Goal: Task Accomplishment & Management: Complete application form

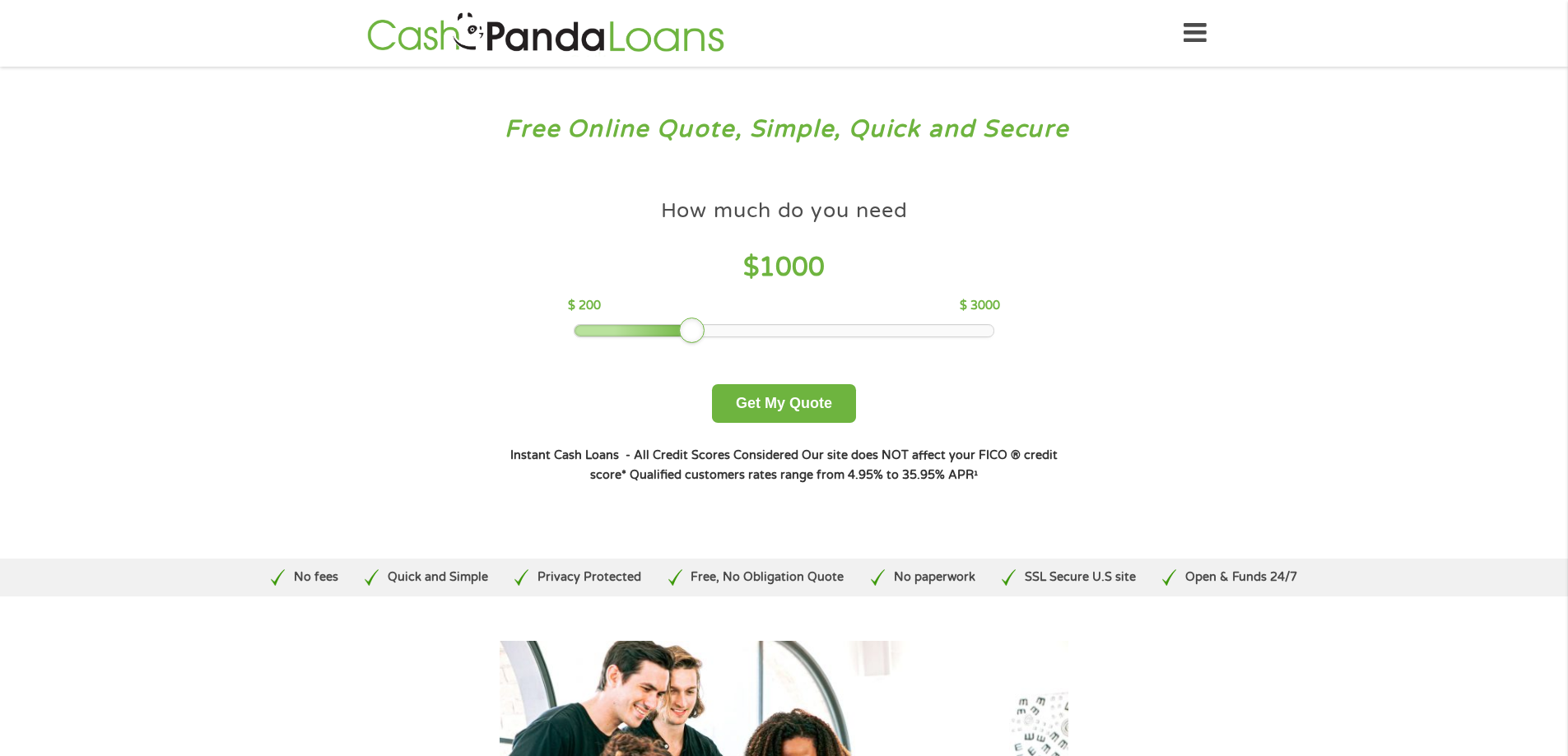
click at [690, 322] on div at bounding box center [692, 330] width 26 height 26
drag, startPoint x: 698, startPoint y: 326, endPoint x: 766, endPoint y: 325, distance: 68.0
click at [766, 325] on div at bounding box center [765, 330] width 26 height 26
click at [787, 394] on button "Get My Quote" at bounding box center [784, 404] width 144 height 39
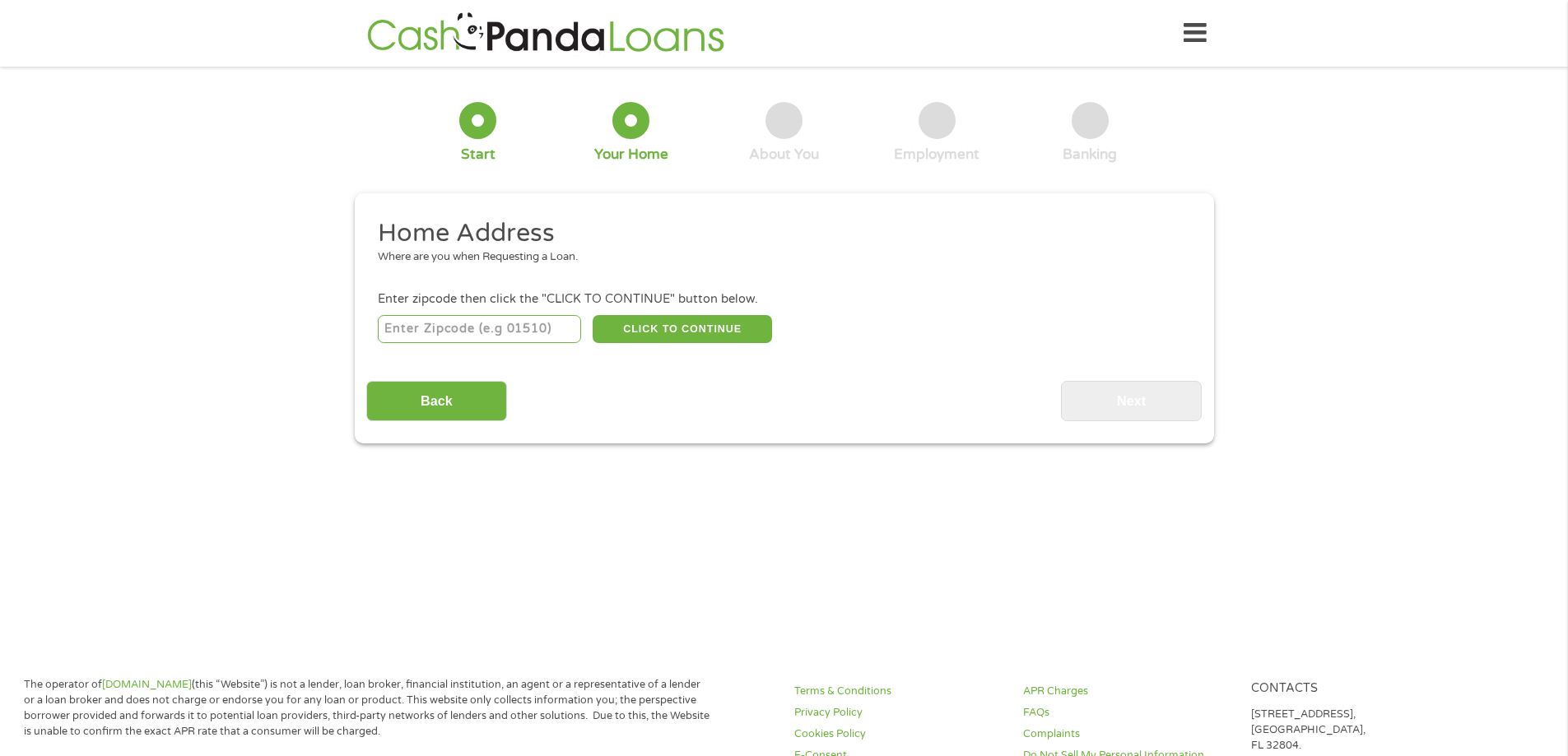
click at [546, 327] on input "number" at bounding box center [479, 329] width 204 height 28
type input "77868"
click at [619, 334] on button "CLICK TO CONTINUE" at bounding box center [682, 329] width 179 height 28
type input "77868"
type input "Navasota"
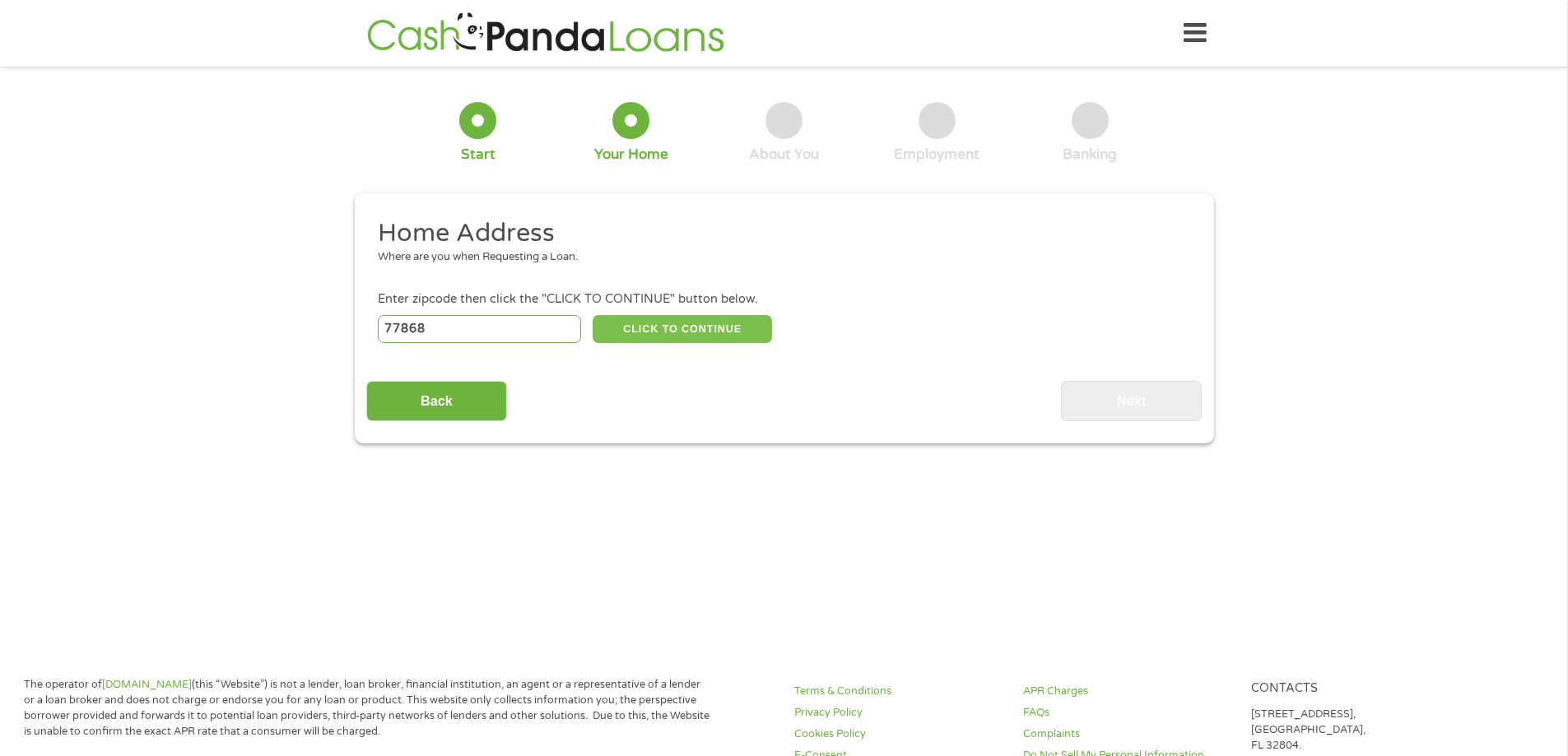
select select "[US_STATE]"
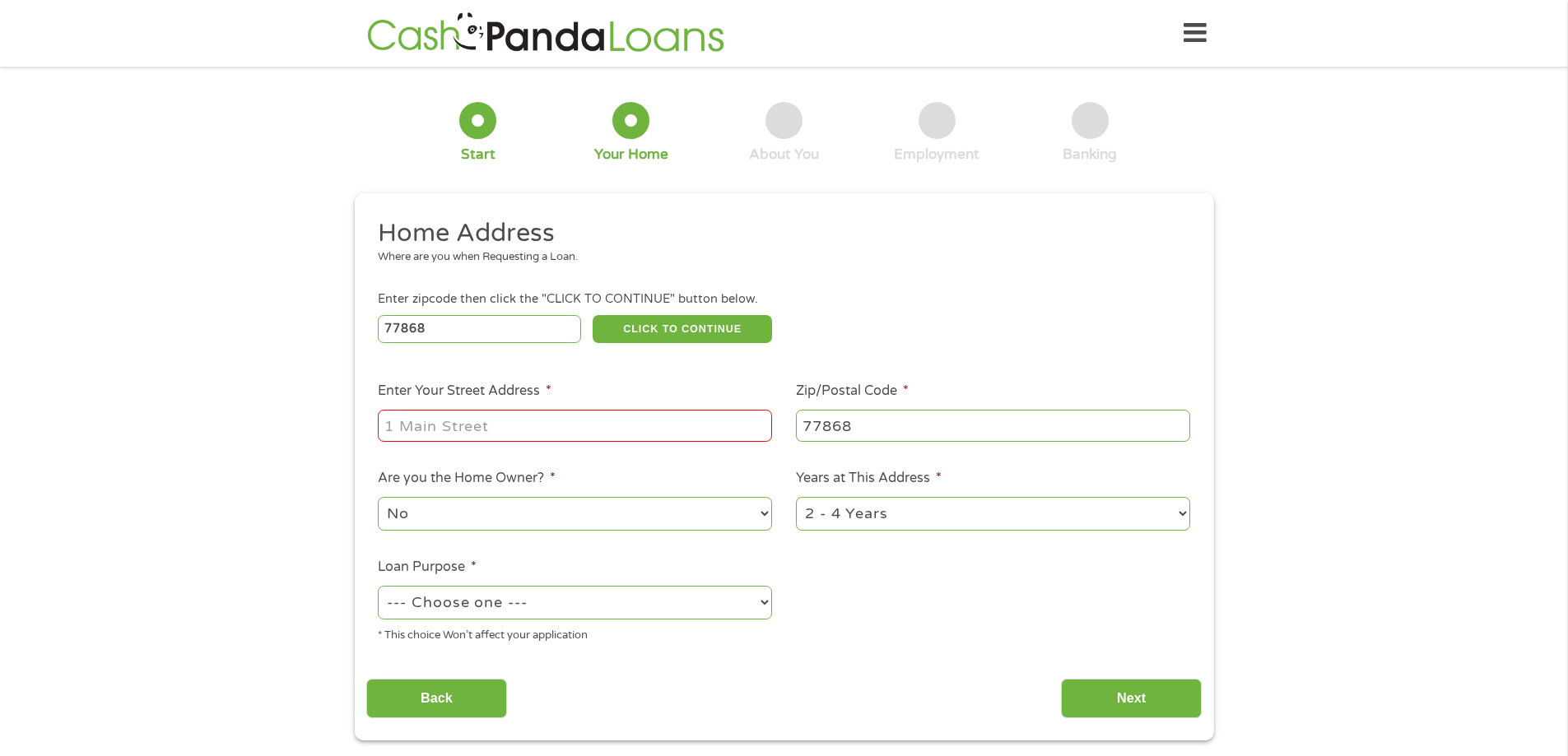
click at [507, 413] on input "Enter Your Street Address *" at bounding box center [574, 425] width 395 height 31
type input "109 Garnet Court"
click at [525, 516] on select "No Yes" at bounding box center [574, 514] width 395 height 34
select select "yes"
click at [378, 497] on select "No Yes" at bounding box center [574, 514] width 395 height 34
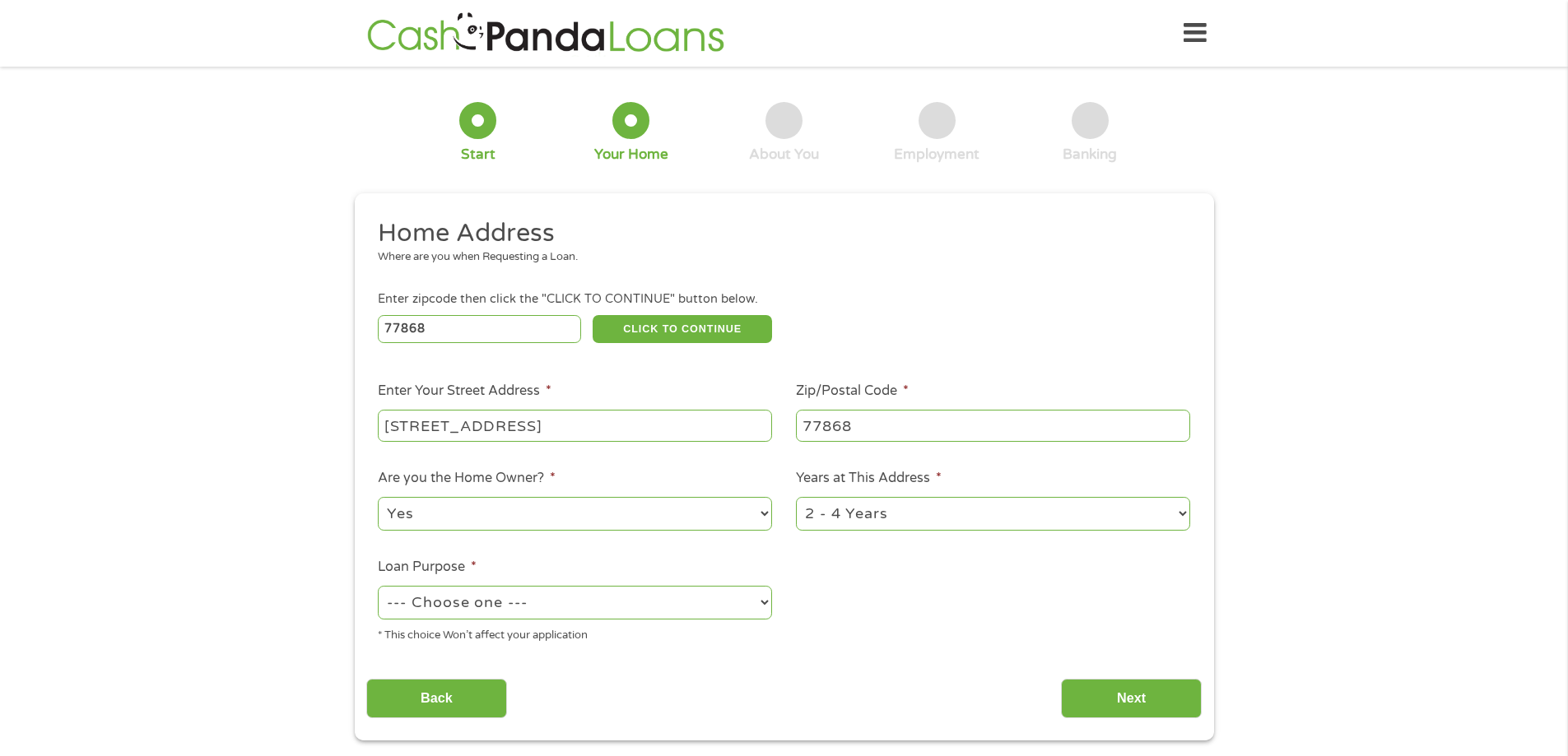
click at [943, 518] on select "1 Year or less 1 - 2 Years 2 - 4 Years Over 4 Years" at bounding box center [993, 514] width 395 height 34
select select "60months"
click at [796, 497] on select "1 Year or less 1 - 2 Years 2 - 4 Years Over 4 Years" at bounding box center [993, 514] width 395 height 34
click at [640, 596] on select "--- Choose one --- Pay Bills Debt Consolidation Home Improvement Major Purchase…" at bounding box center [574, 603] width 395 height 34
select select "paybills"
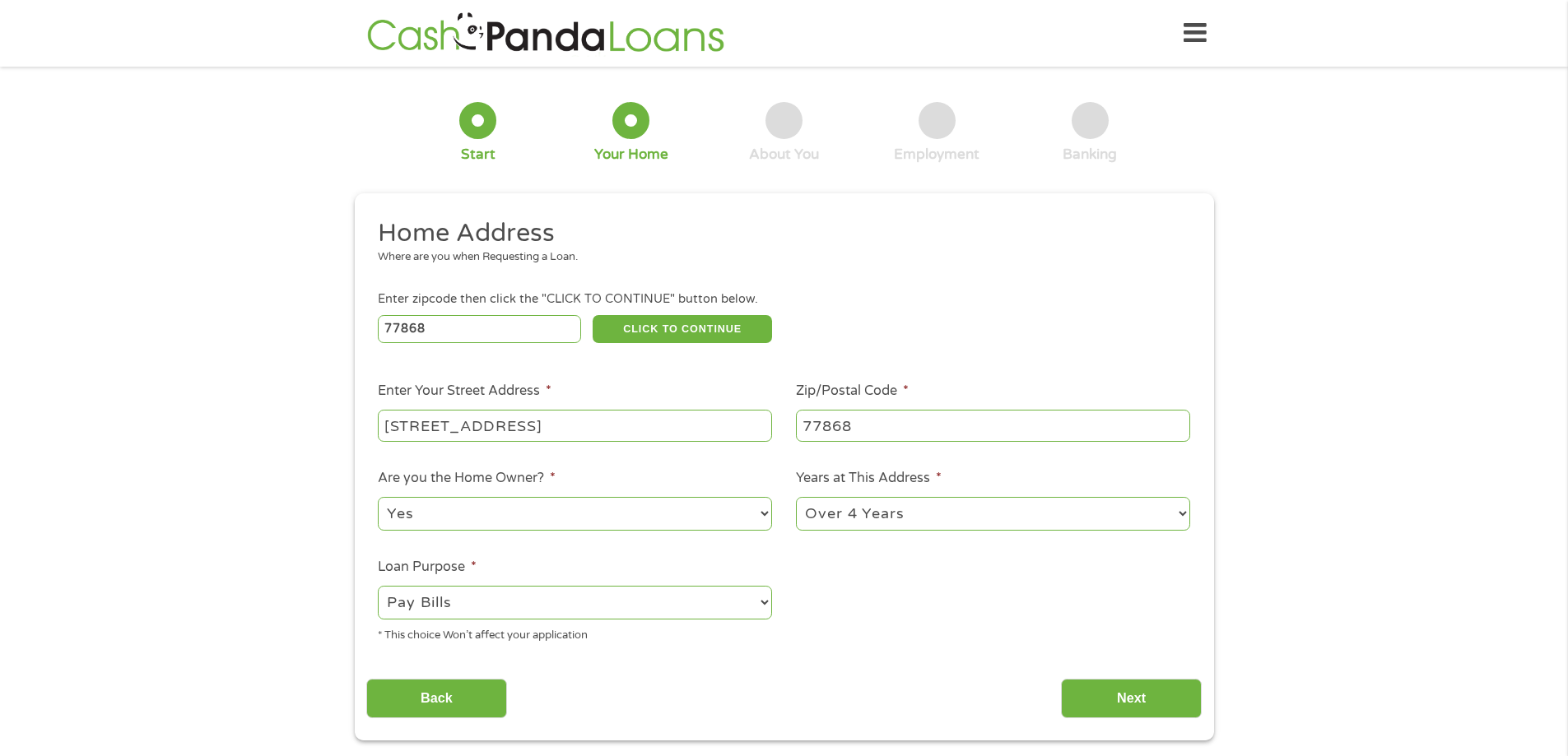
click at [378, 586] on select "--- Choose one --- Pay Bills Debt Consolidation Home Improvement Major Purchase…" at bounding box center [574, 603] width 395 height 34
click at [1182, 708] on input "Next" at bounding box center [1131, 699] width 141 height 41
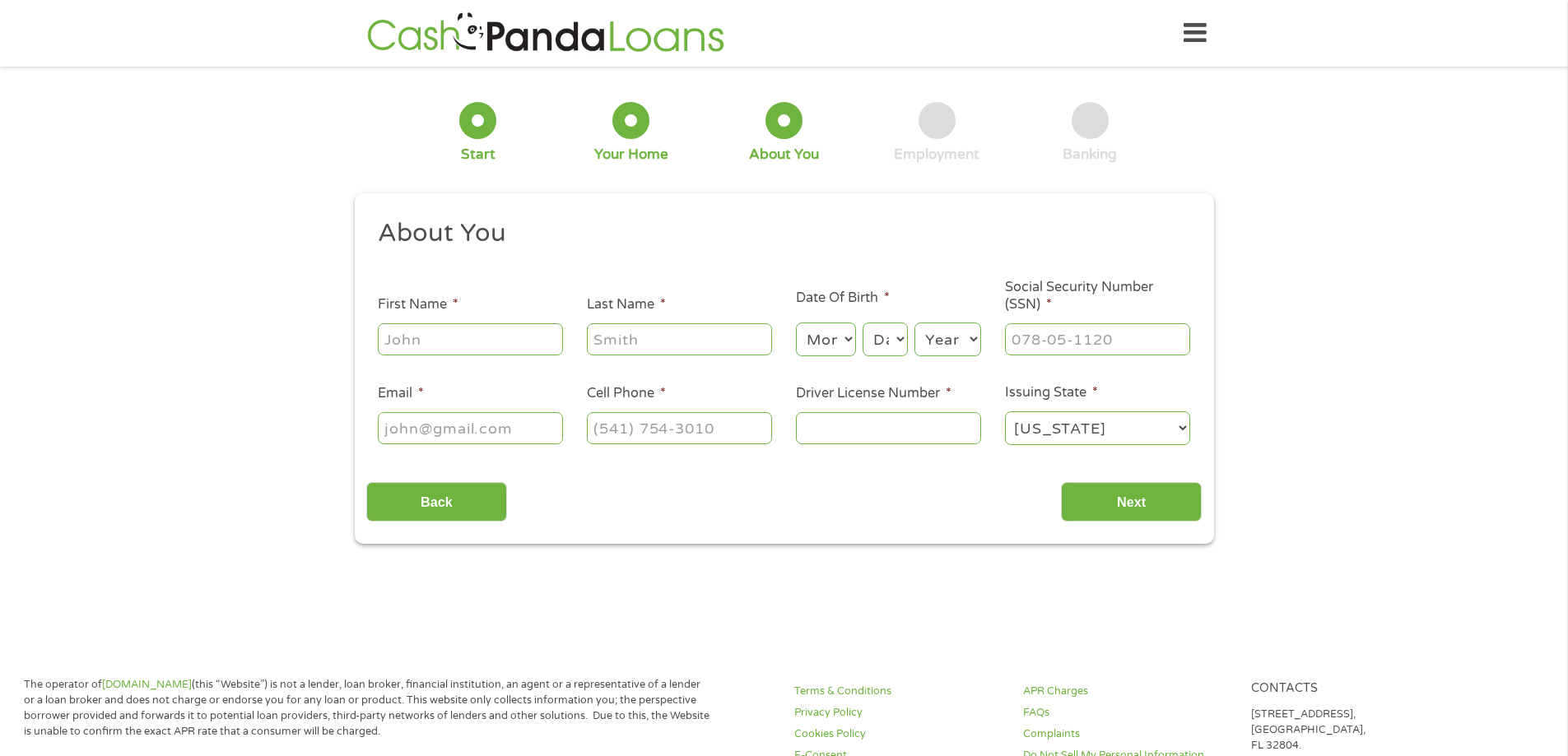
click at [494, 355] on input "First Name *" at bounding box center [470, 339] width 185 height 31
type input "jessica"
type input "valadez"
click at [832, 345] on select "Month 1 2 3 4 5 6 7 8 9 10 11 12" at bounding box center [825, 340] width 60 height 34
select select "6"
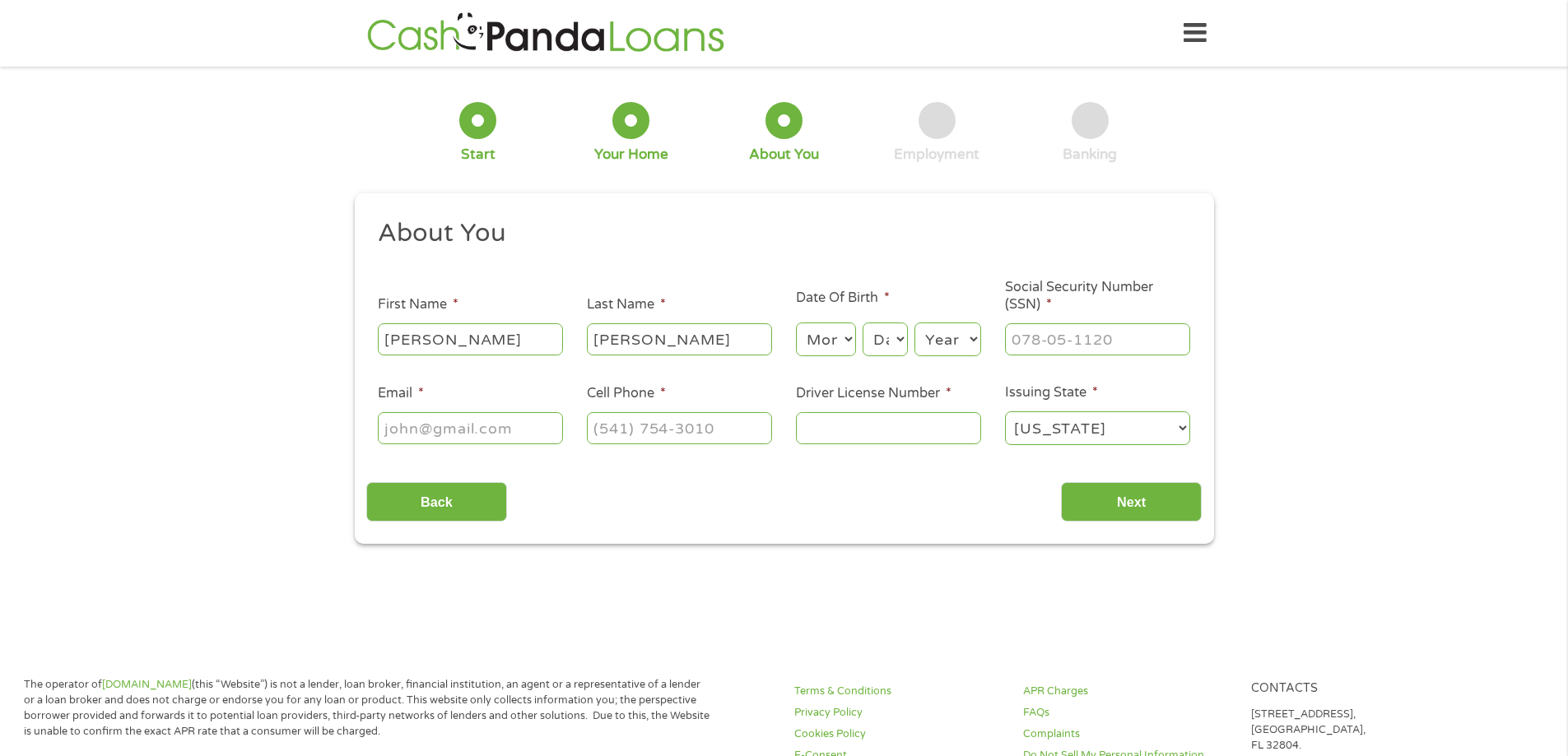
click at [796, 323] on select "Month 1 2 3 4 5 6 7 8 9 10 11 12" at bounding box center [825, 340] width 60 height 34
click at [890, 349] on select "Day 1 2 3 4 5 6 7 8 9 10 11 12 13 14 15 16 17 18 19 20 21 22 23 24 25 26 27 28 …" at bounding box center [885, 340] width 45 height 34
select select "29"
click at [863, 323] on select "Day 1 2 3 4 5 6 7 8 9 10 11 12 13 14 15 16 17 18 19 20 21 22 23 24 25 26 27 28 …" at bounding box center [885, 340] width 45 height 34
click at [943, 334] on select "Year 2007 2006 2005 2004 2003 2002 2001 2000 1999 1998 1997 1996 1995 1994 1993…" at bounding box center [947, 340] width 67 height 34
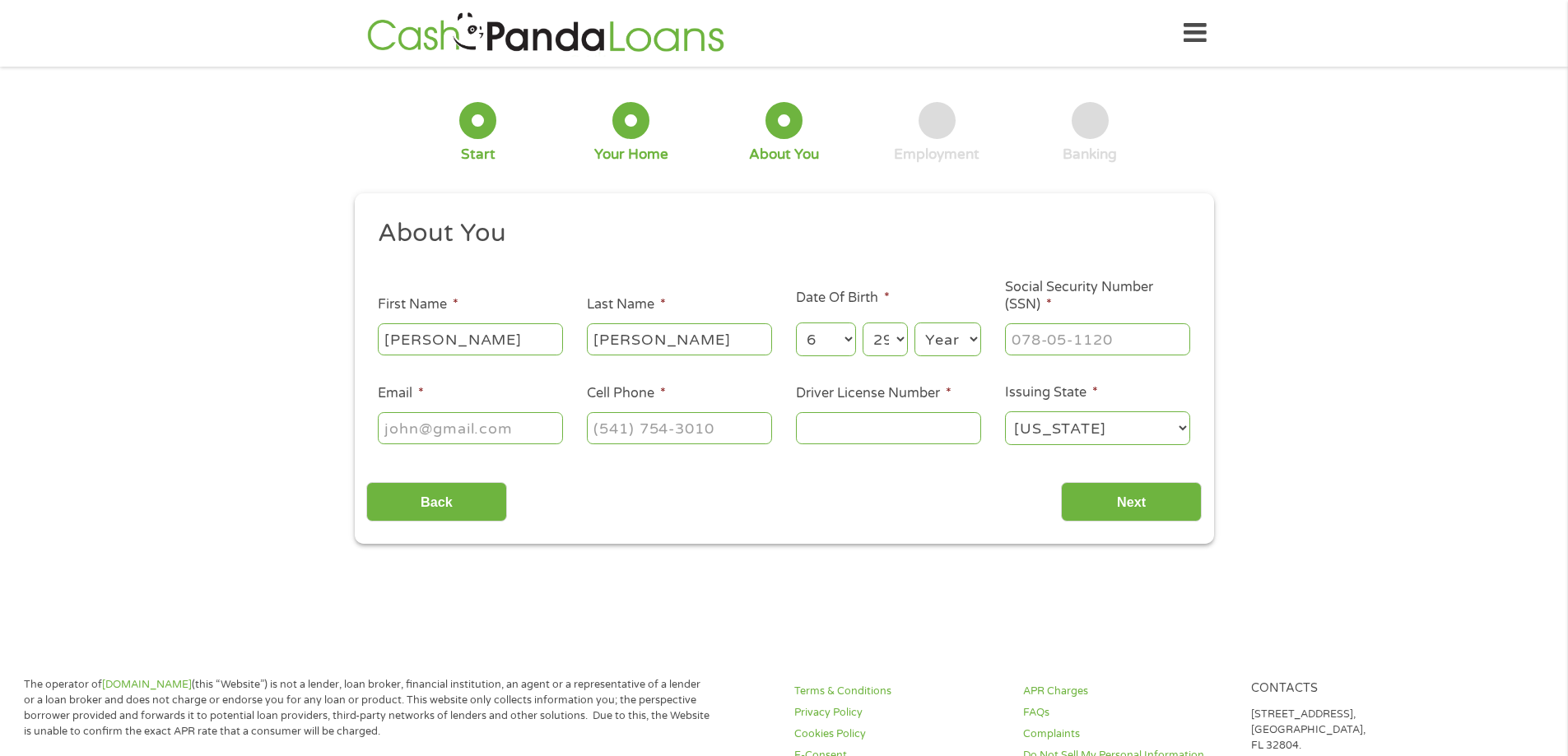
select select "1983"
click at [914, 323] on select "Year 2007 2006 2005 2004 2003 2002 2001 2000 1999 1998 1997 1996 1995 1994 1993…" at bounding box center [947, 340] width 67 height 34
click at [1047, 341] on input "___-__-____" at bounding box center [1097, 339] width 185 height 31
type input "449-91-7803"
click at [528, 425] on input "Email *" at bounding box center [470, 427] width 185 height 31
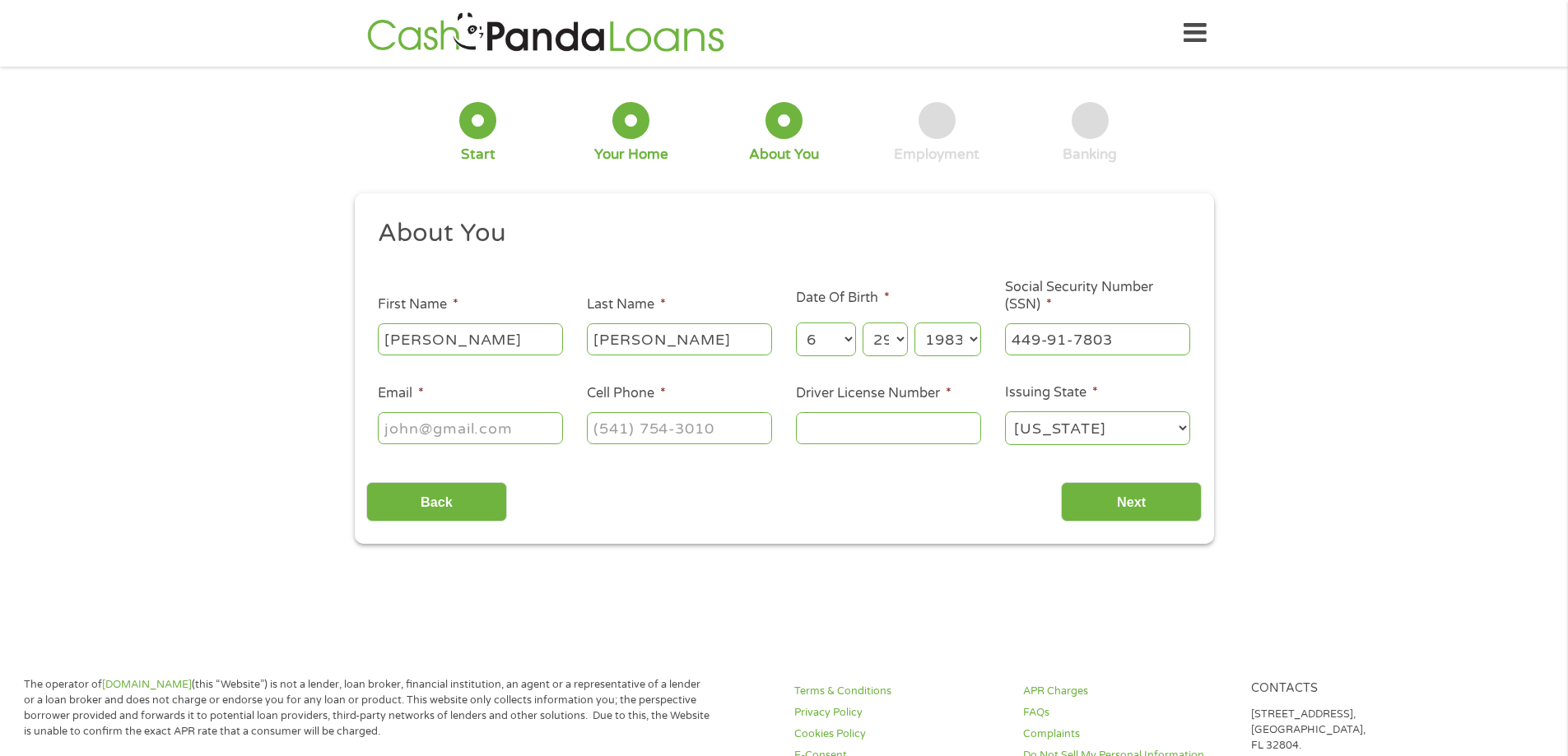
click at [503, 427] on input "Email *" at bounding box center [470, 427] width 185 height 31
type input "F"
type input "H"
type input "JECA23@AOL.COM"
type input "(936) 727-1290"
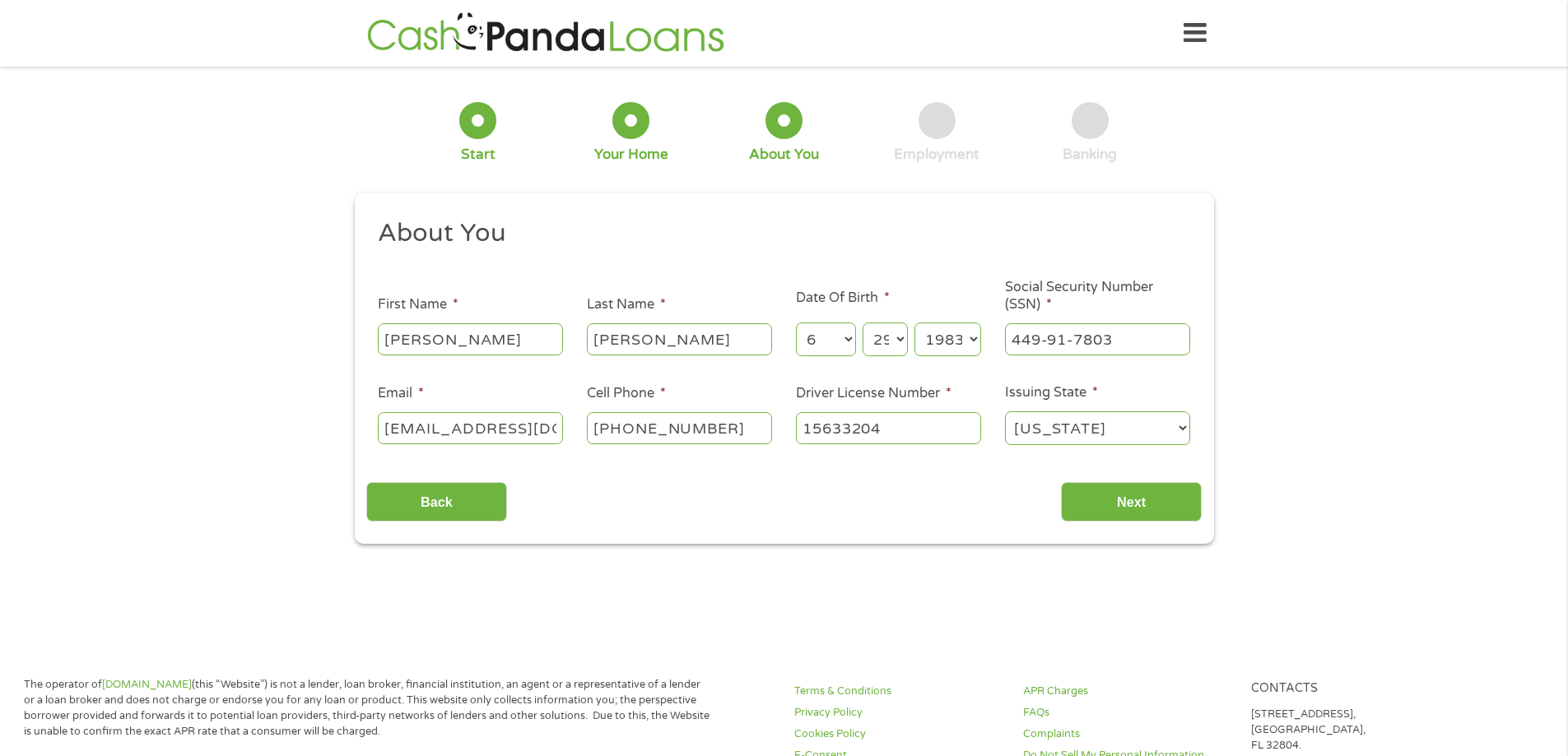
type input "15633204"
click at [457, 347] on input "jessica" at bounding box center [470, 339] width 185 height 31
type input "a"
type input "JESSICA"
type input "VALADEZ"
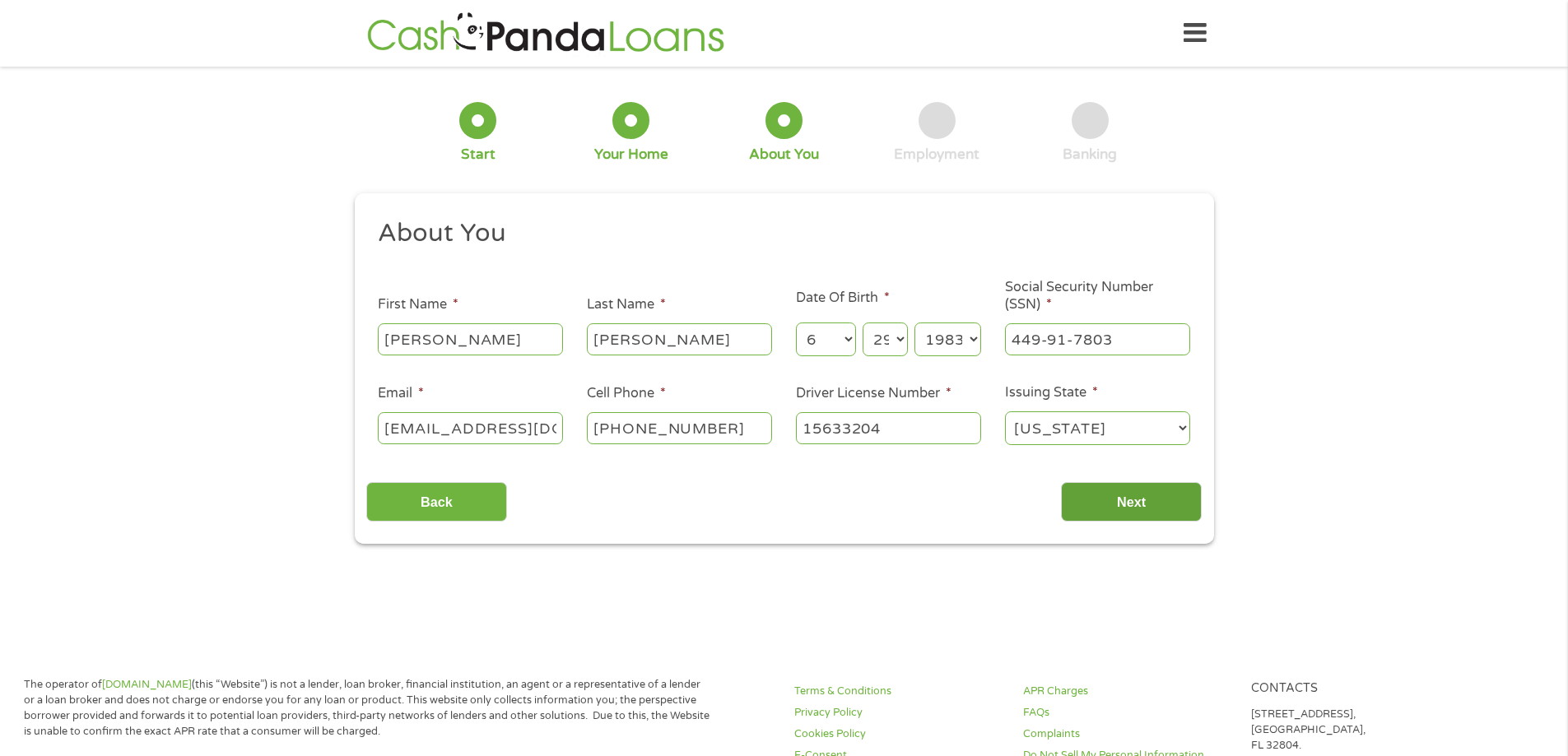
click at [1092, 495] on input "Next" at bounding box center [1131, 503] width 141 height 41
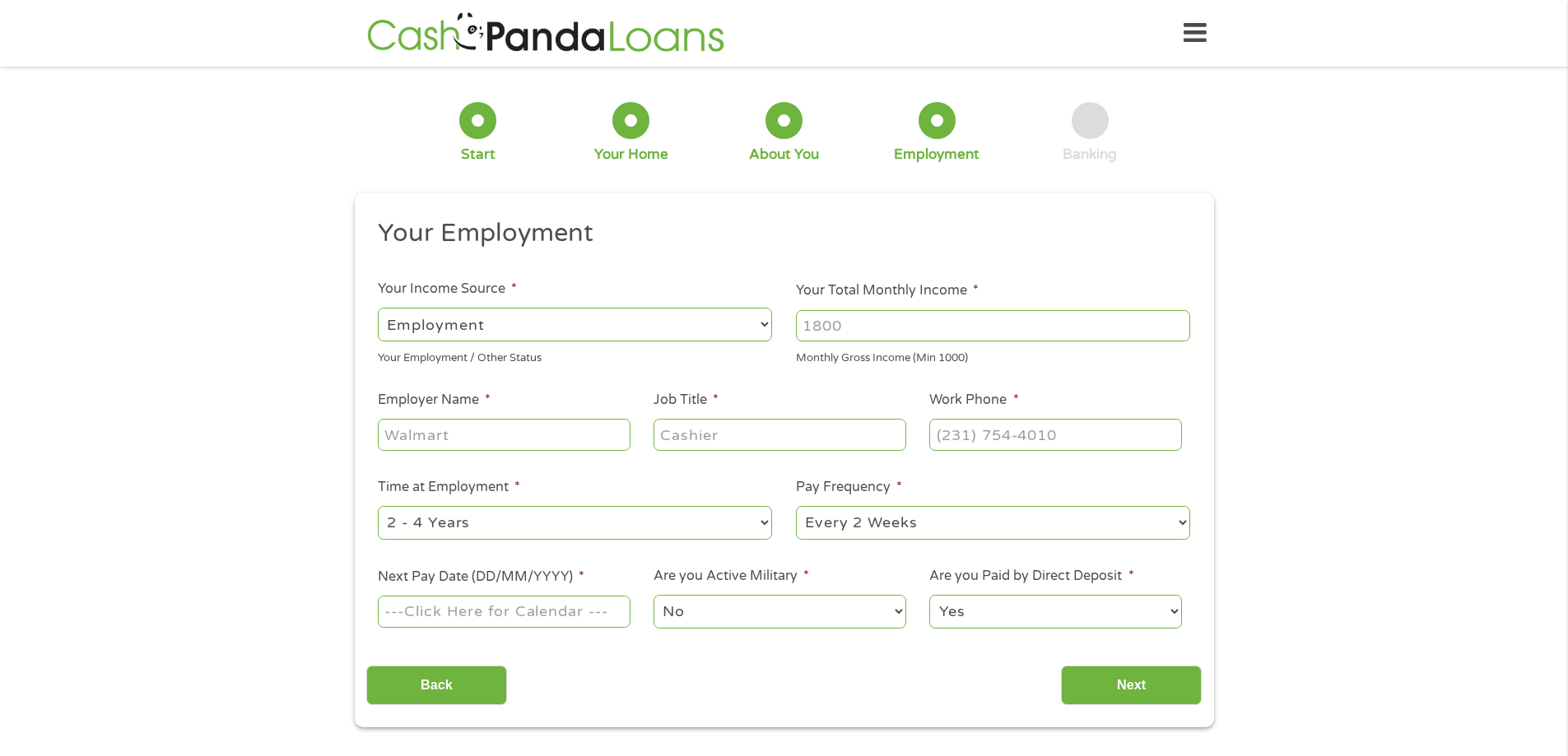
click at [760, 332] on select "--- Choose one --- Employment Self Employed Benefits" at bounding box center [574, 324] width 395 height 34
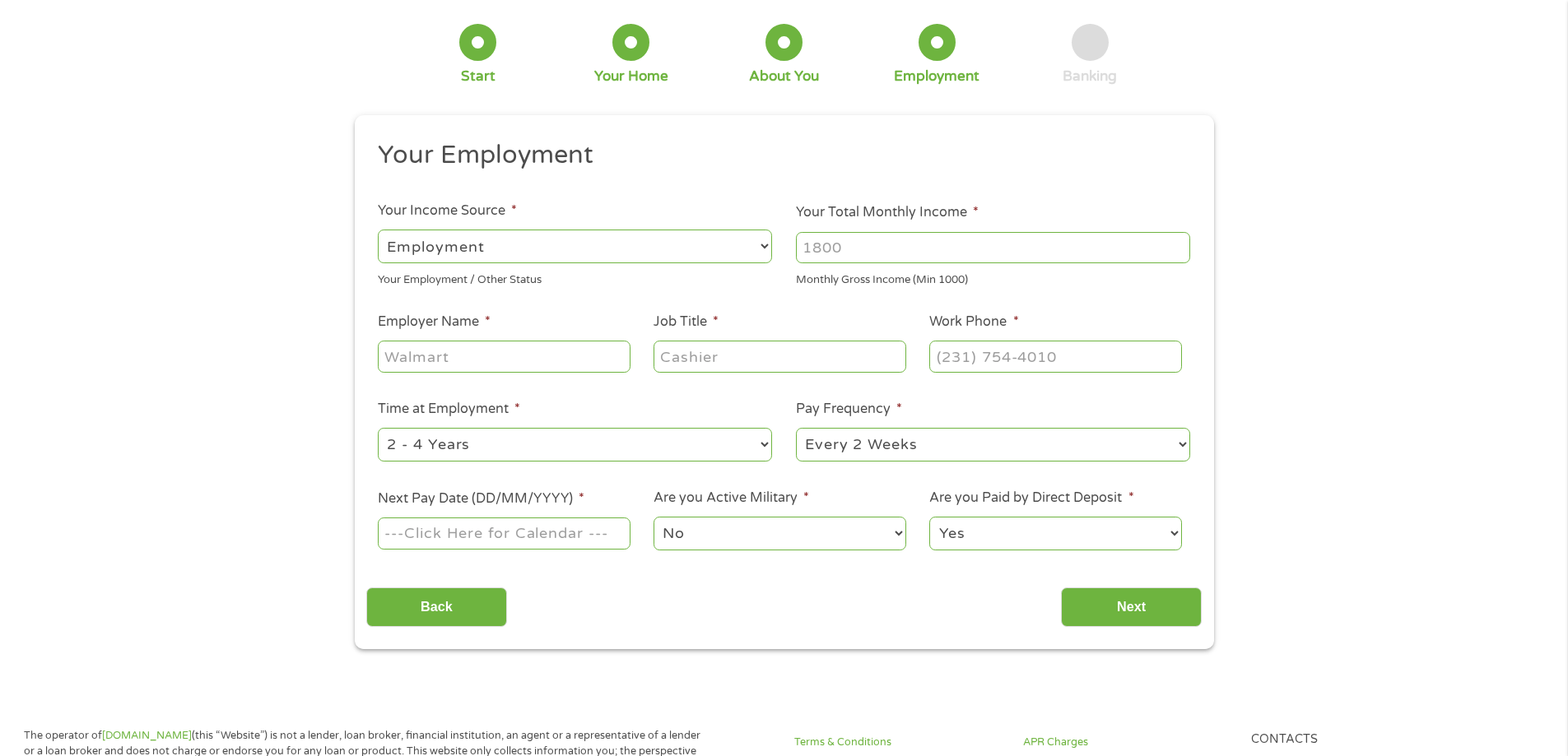
scroll to position [82, 0]
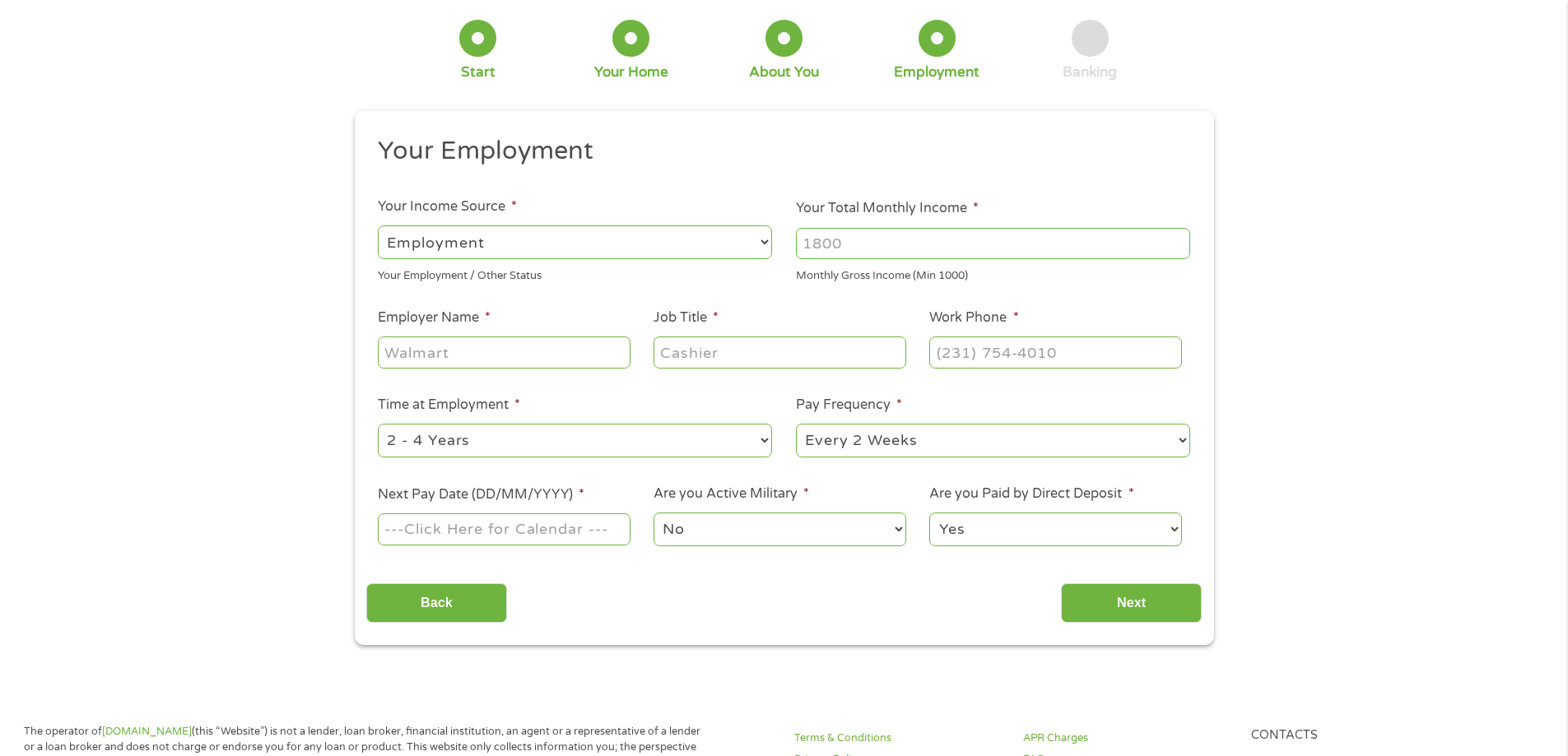
click at [620, 449] on select "--- Choose one --- 1 Year or less 1 - 2 Years 2 - 4 Years Over 4 Years" at bounding box center [574, 441] width 395 height 34
select select "24months"
click at [378, 424] on select "--- Choose one --- 1 Year or less 1 - 2 Years 2 - 4 Years Over 4 Years" at bounding box center [574, 441] width 395 height 34
click at [559, 533] on input "Next Pay Date (DD/MM/YYYY) *" at bounding box center [504, 529] width 252 height 31
click at [585, 519] on input "Next Pay Date (DD/MM/YYYY) *" at bounding box center [504, 529] width 252 height 31
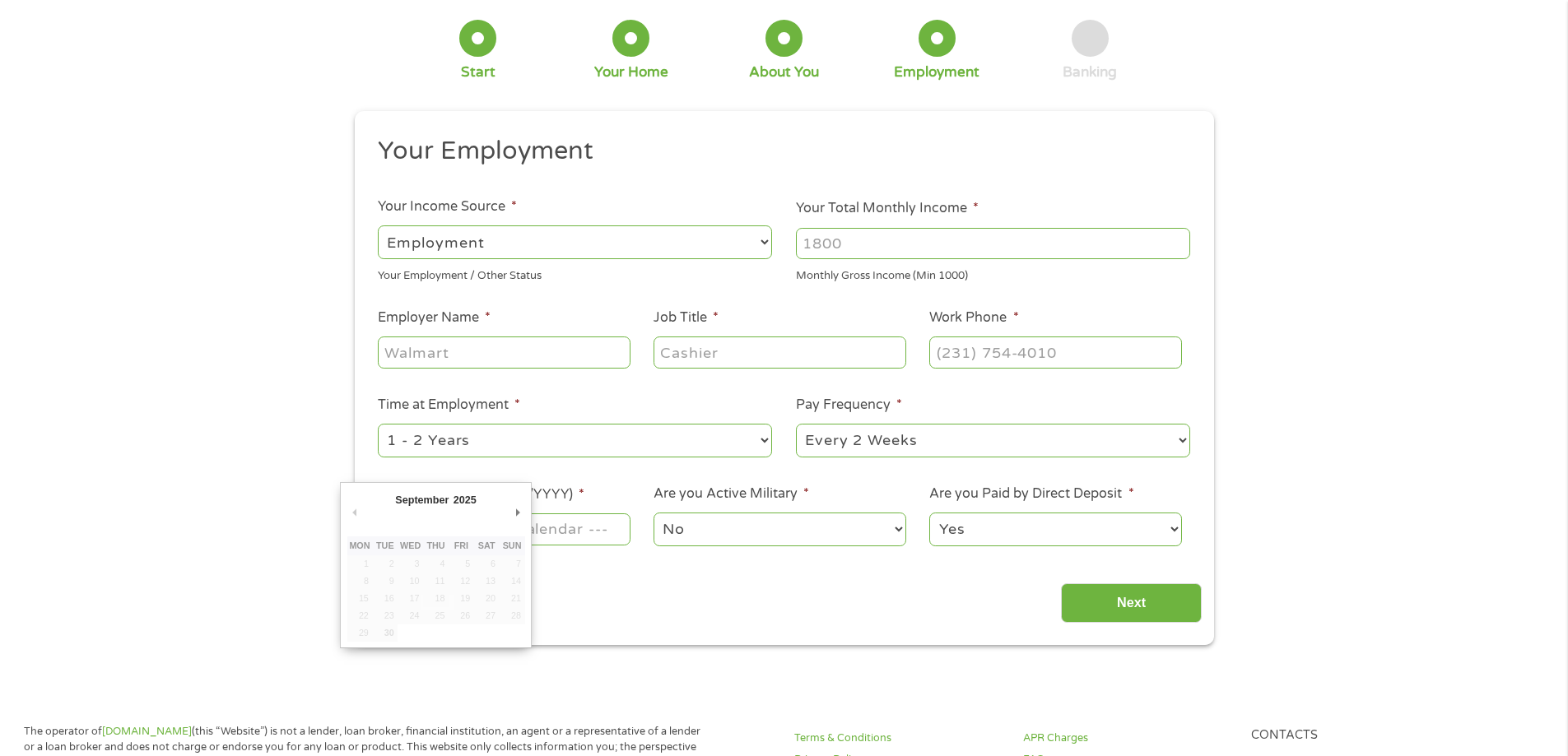
click at [594, 499] on li "Next Pay Date (DD/MM/YYYY) *" at bounding box center [504, 516] width 275 height 63
click at [515, 524] on input "Next Pay Date (DD/MM/YYYY) *" at bounding box center [504, 529] width 252 height 31
type input "09/10/2025"
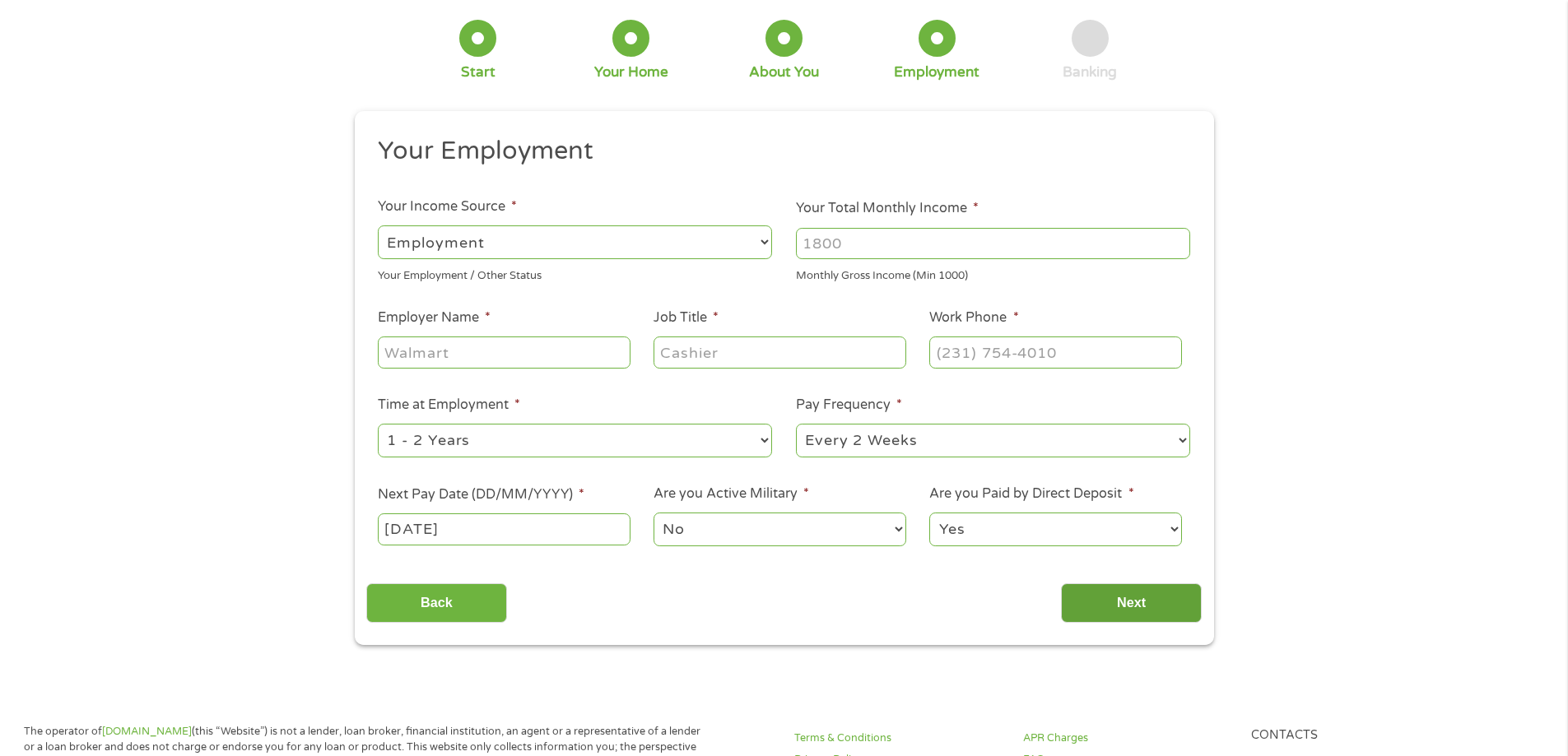
click at [1083, 589] on input "Next" at bounding box center [1131, 604] width 141 height 41
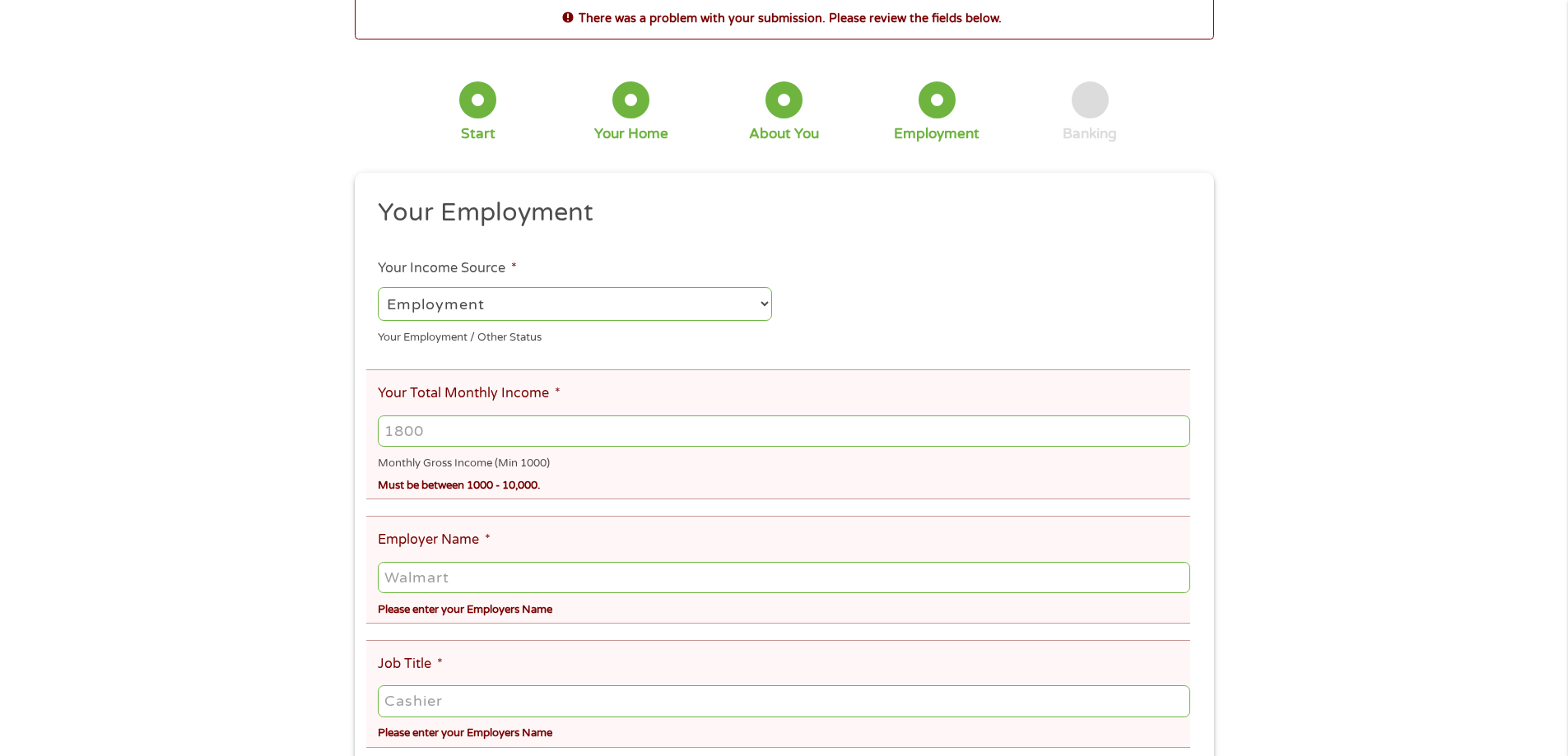
scroll to position [0, 0]
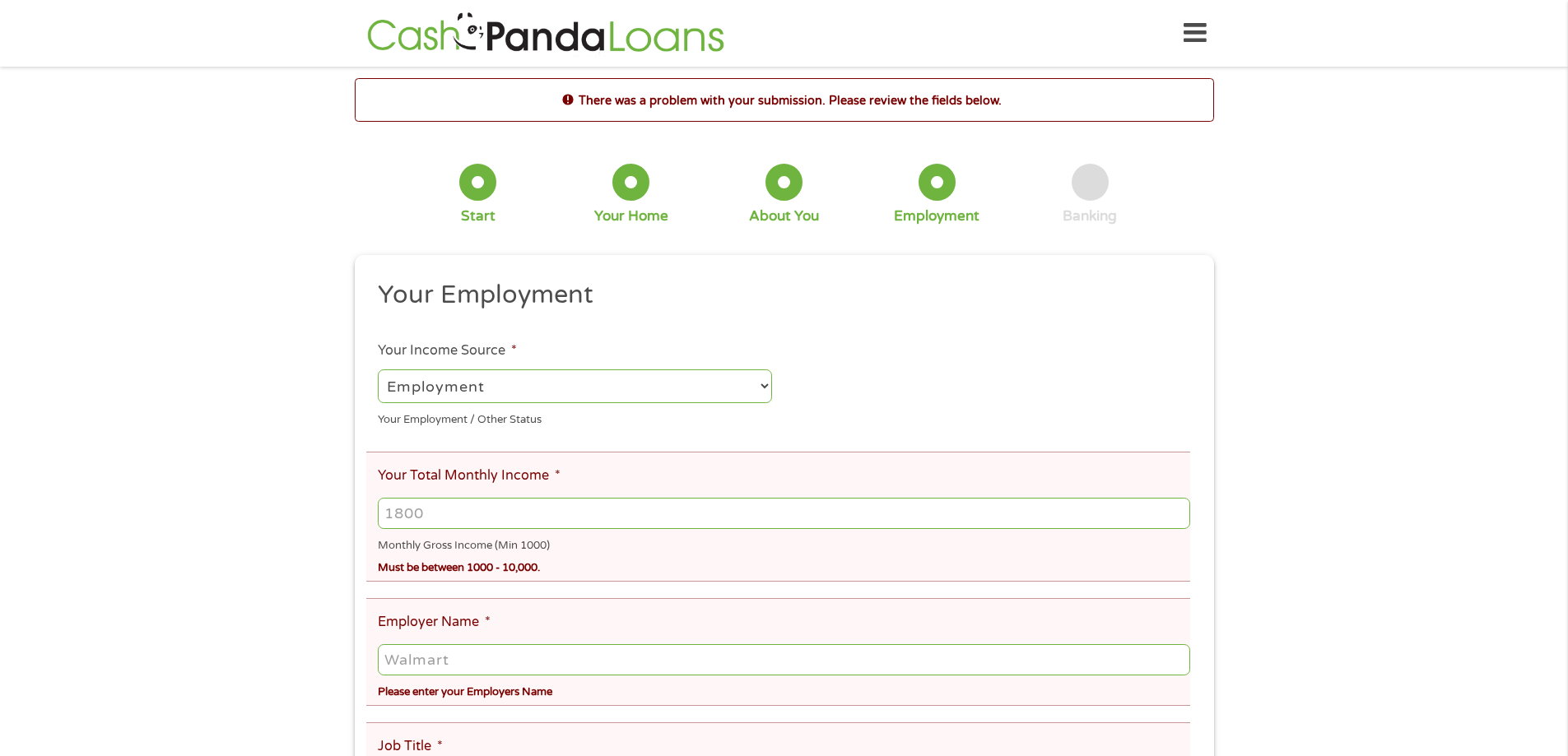
click at [460, 508] on input "Your Total Monthly Income *" at bounding box center [783, 513] width 811 height 31
type input "1800"
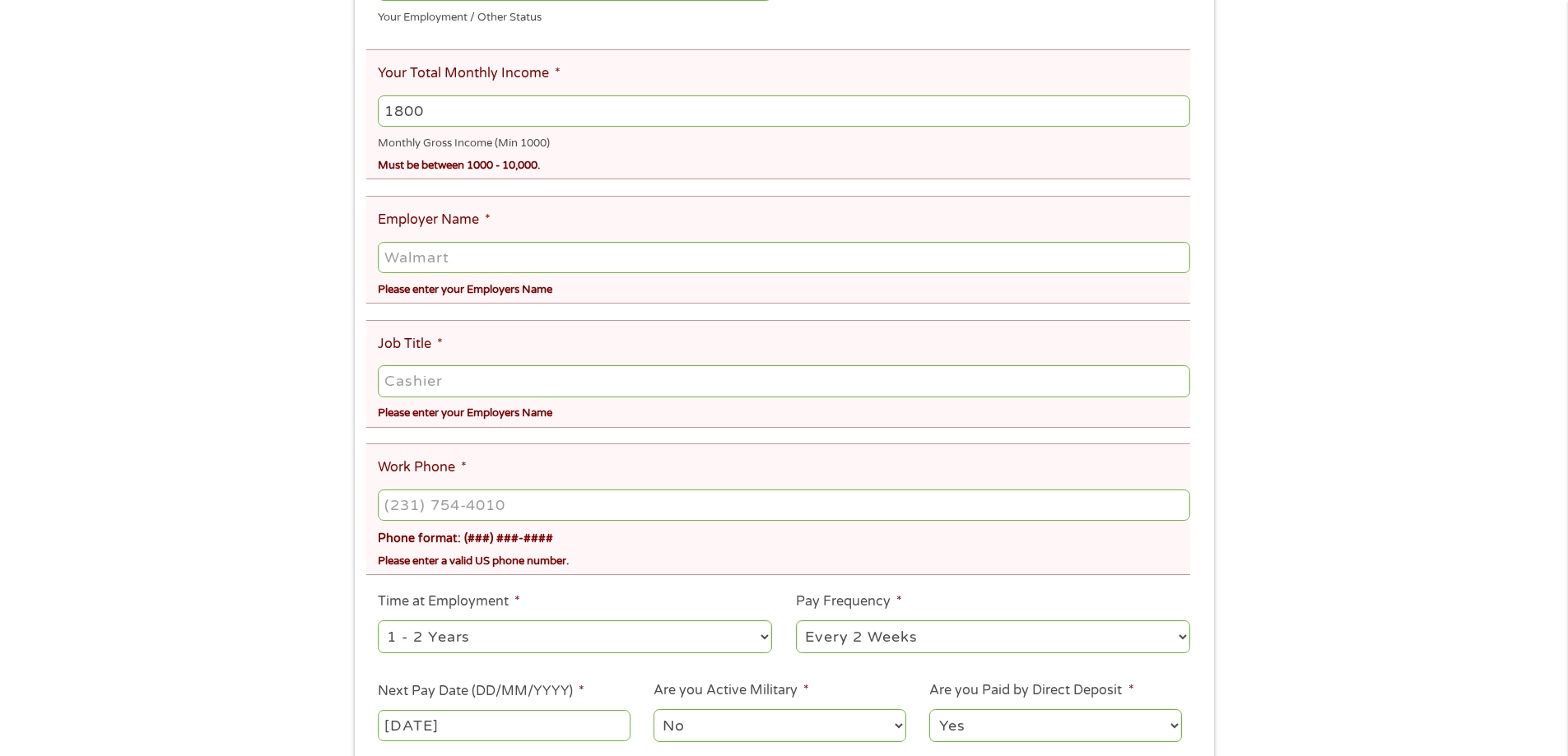
scroll to position [405, 0]
click at [435, 250] on input "Employer Name *" at bounding box center [783, 253] width 811 height 31
type input "WALMART"
type input "CASHIER"
type input "(936) 825-7541"
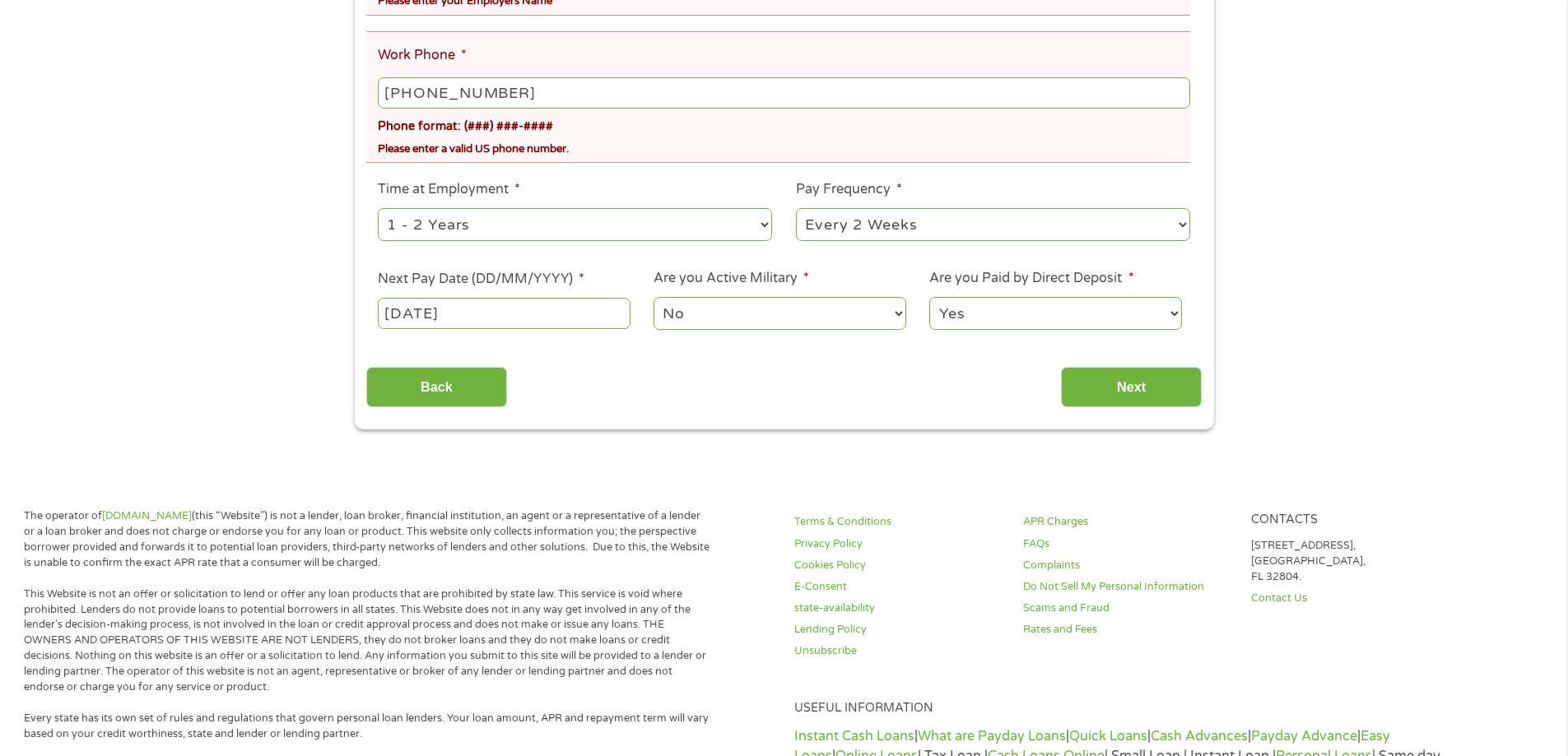
scroll to position [817, 0]
click at [1095, 374] on input "Next" at bounding box center [1131, 385] width 141 height 41
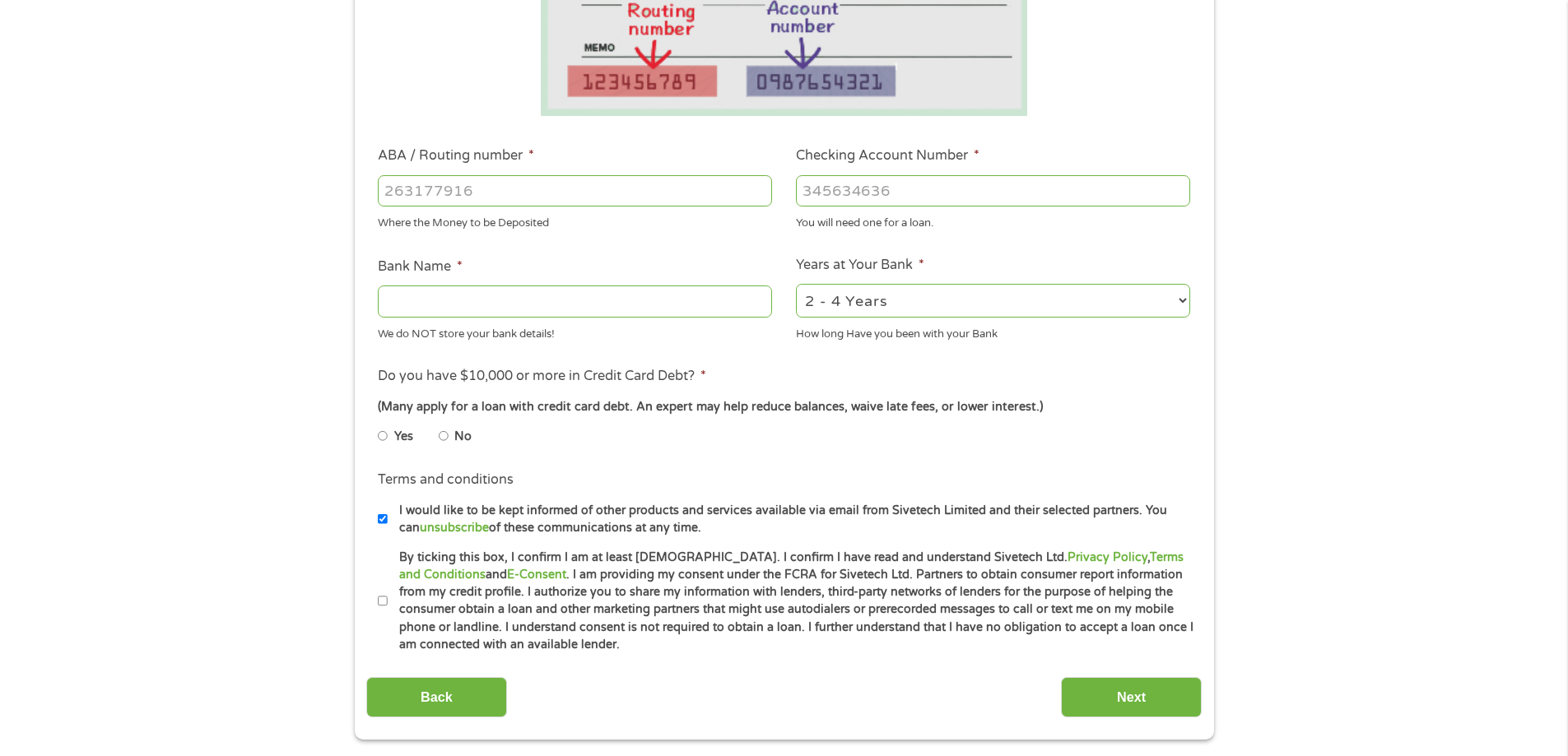
scroll to position [411, 0]
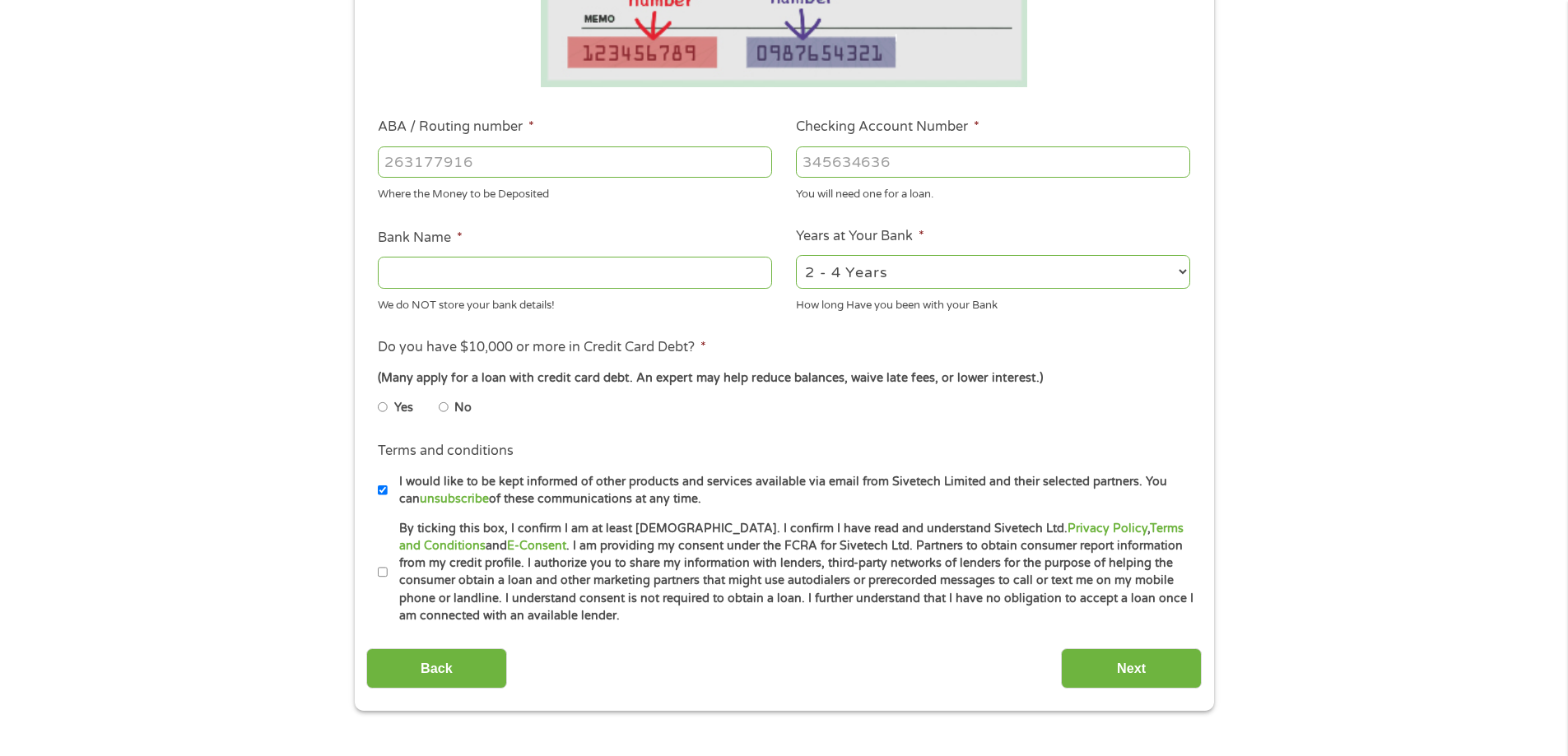
drag, startPoint x: 381, startPoint y: 572, endPoint x: 395, endPoint y: 542, distance: 33.1
click at [381, 570] on input "By ticking this box, I confirm I am at least 18 years old. I confirm I have rea…" at bounding box center [383, 572] width 10 height 26
checkbox input "true"
click at [388, 492] on label "I would like to be kept informed of other products and services available via e…" at bounding box center [792, 491] width 808 height 35
click at [388, 492] on input "I would like to be kept informed of other products and services available via e…" at bounding box center [383, 490] width 10 height 26
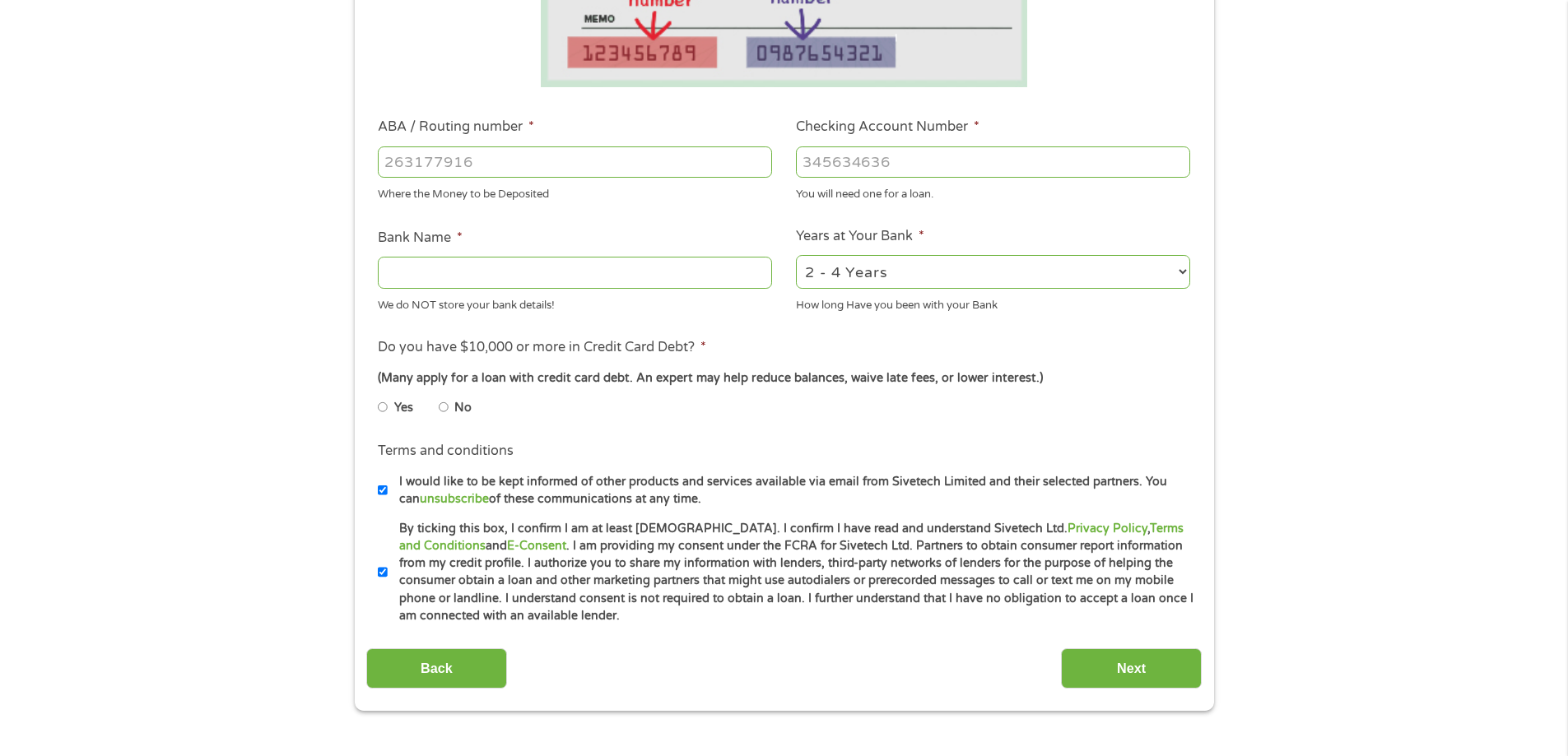
checkbox input "false"
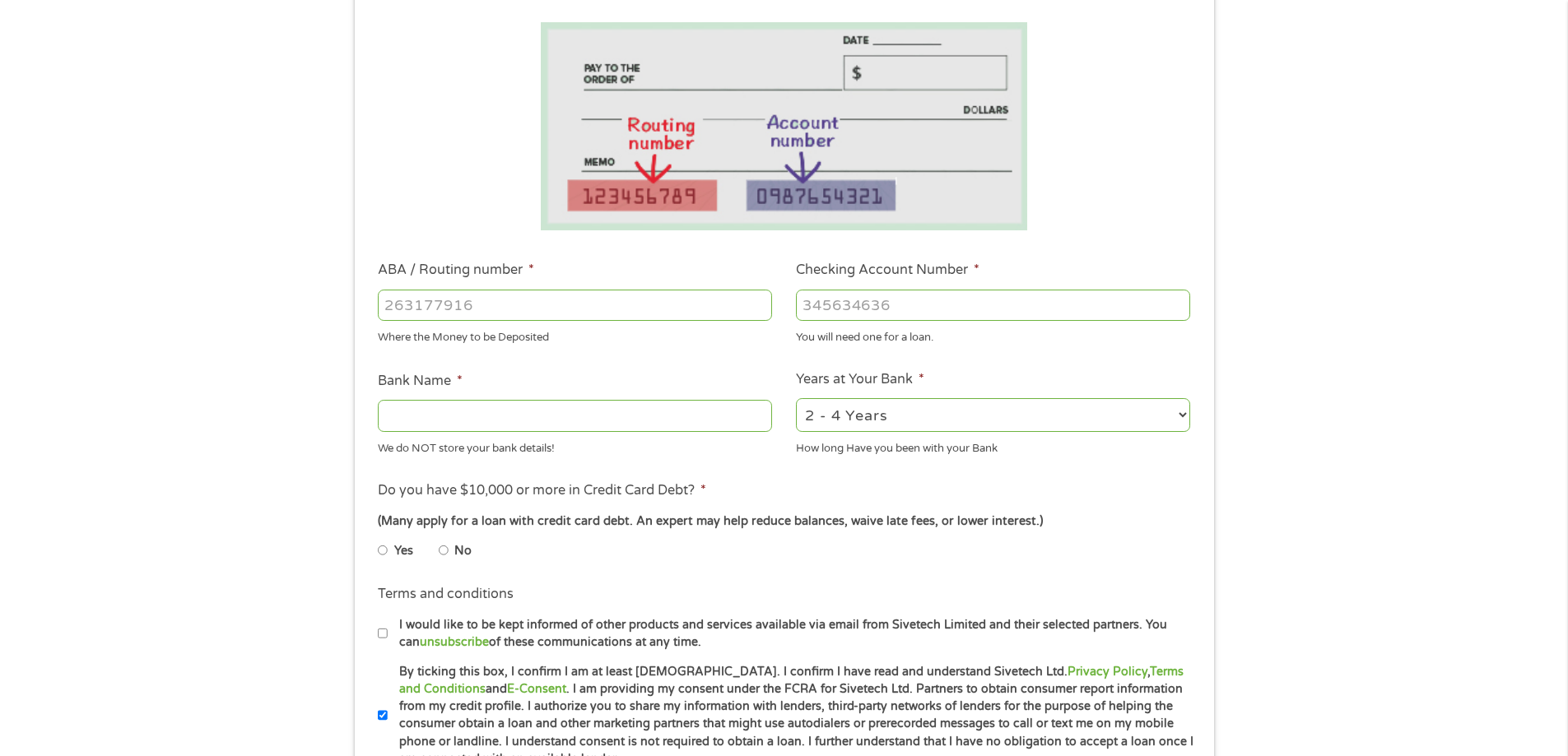
scroll to position [247, 0]
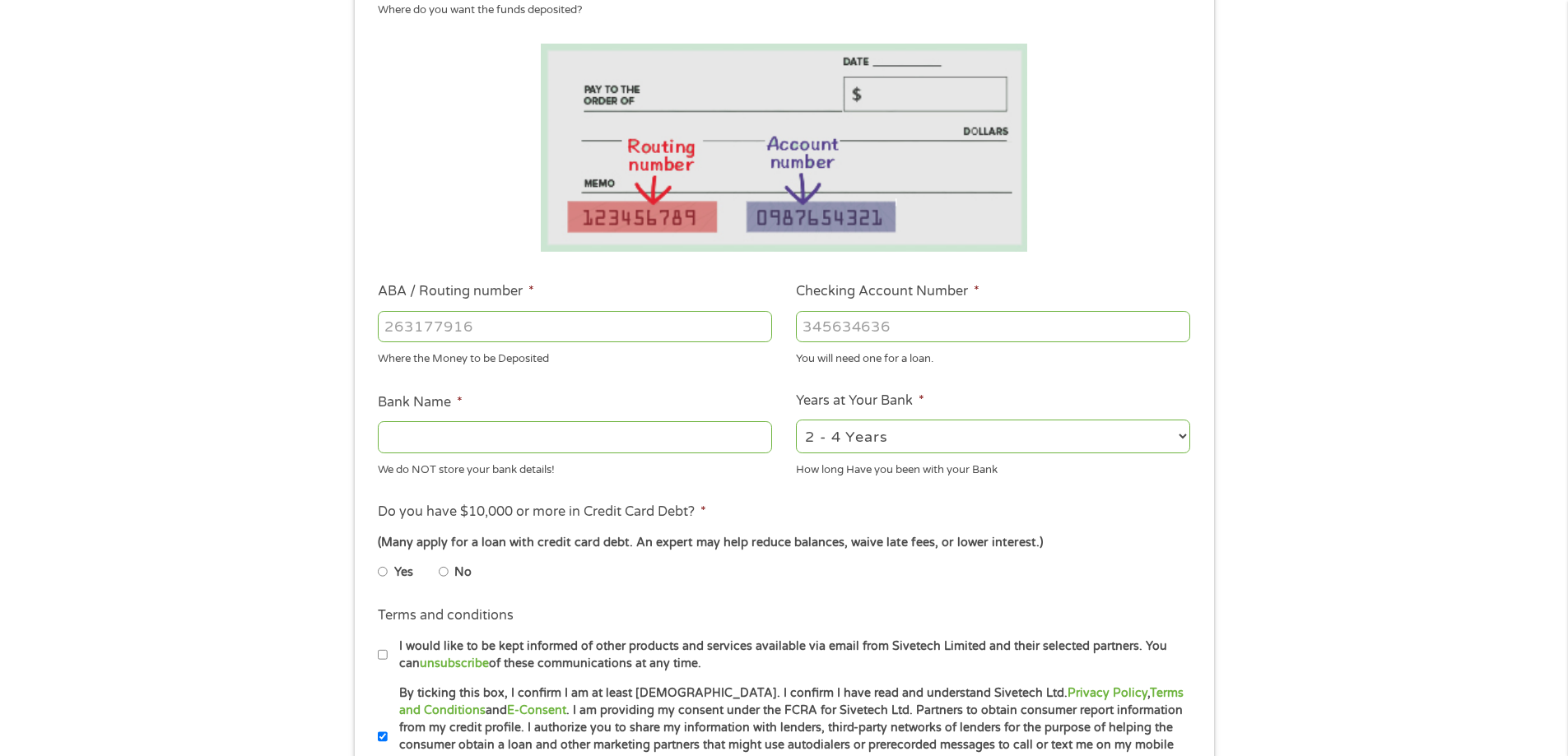
click at [527, 339] on input "ABA / Routing number *" at bounding box center [574, 326] width 395 height 31
type input "111900659"
type input "WELLS FARGO BANK"
type input "111900659"
type input "6663918230"
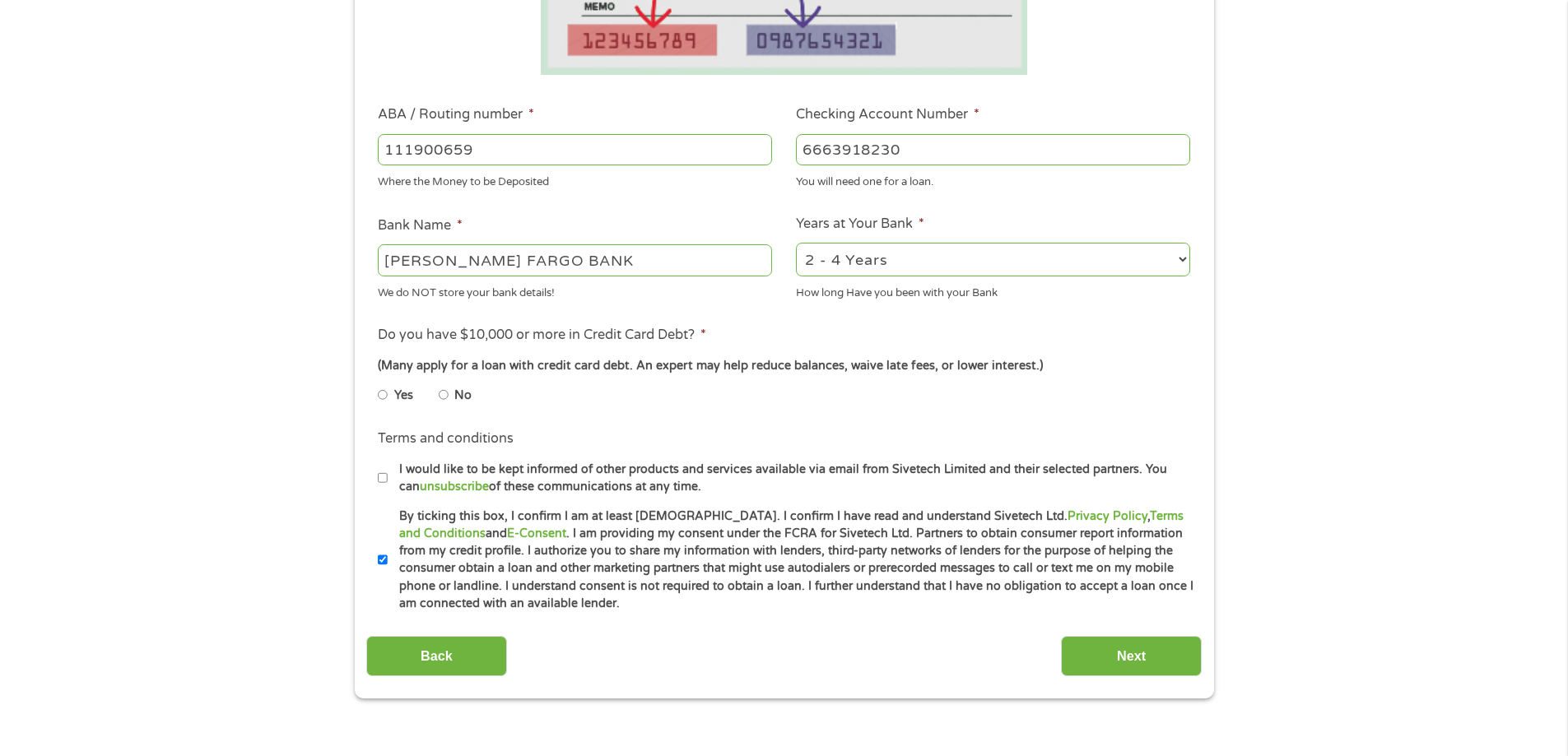
scroll to position [493, 0]
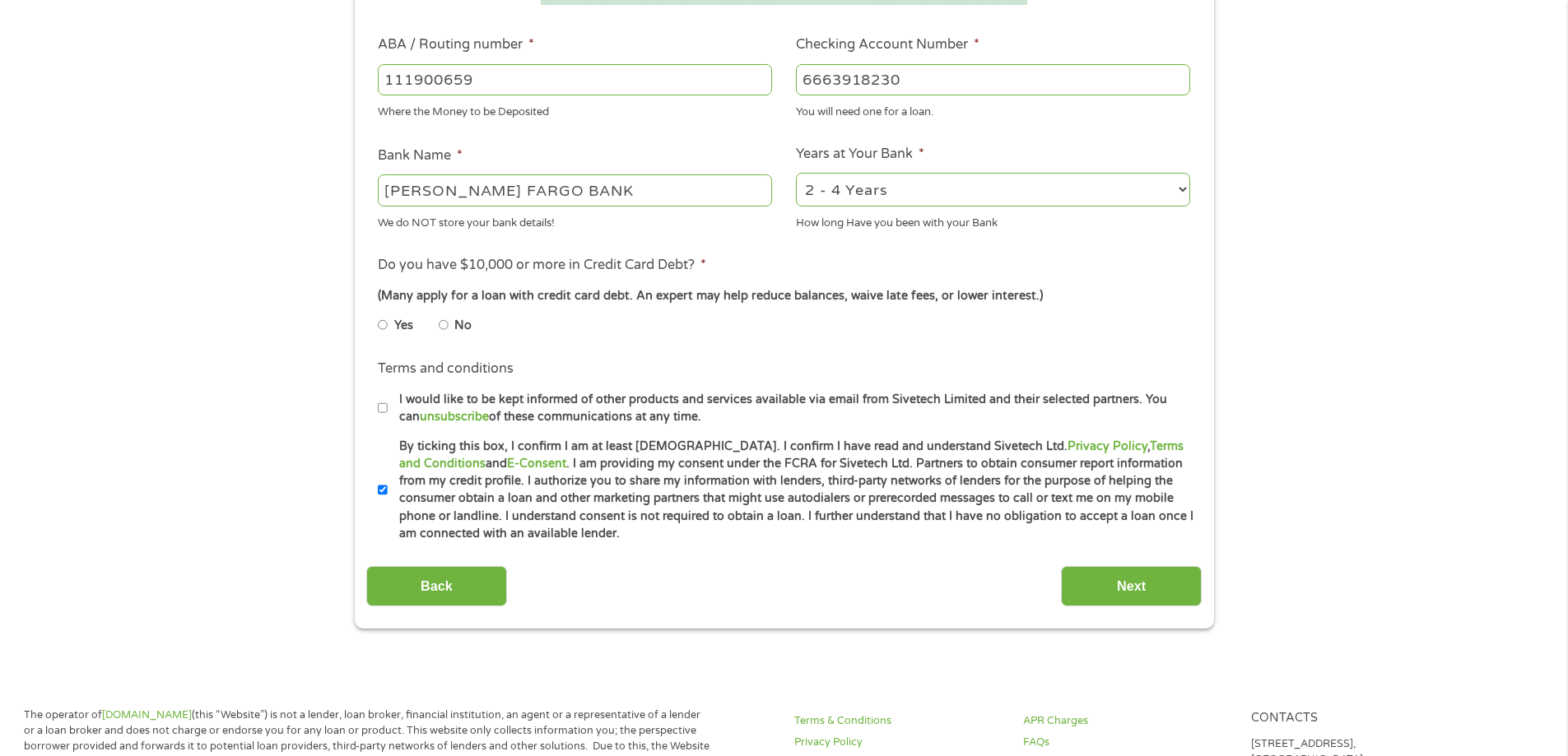
click at [447, 322] on input "No" at bounding box center [444, 324] width 10 height 26
radio input "true"
click at [1132, 587] on input "Next" at bounding box center [1131, 586] width 141 height 41
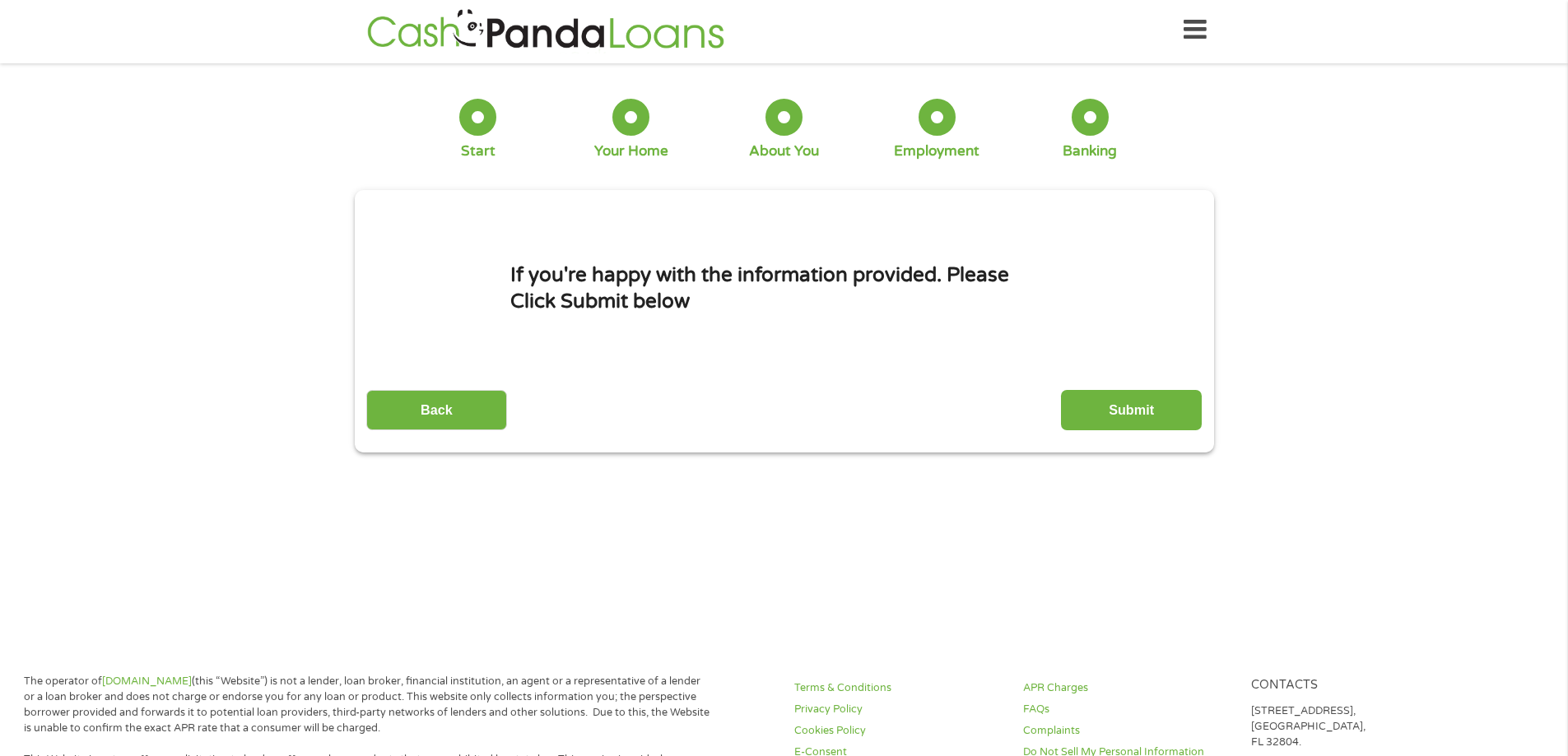
scroll to position [0, 0]
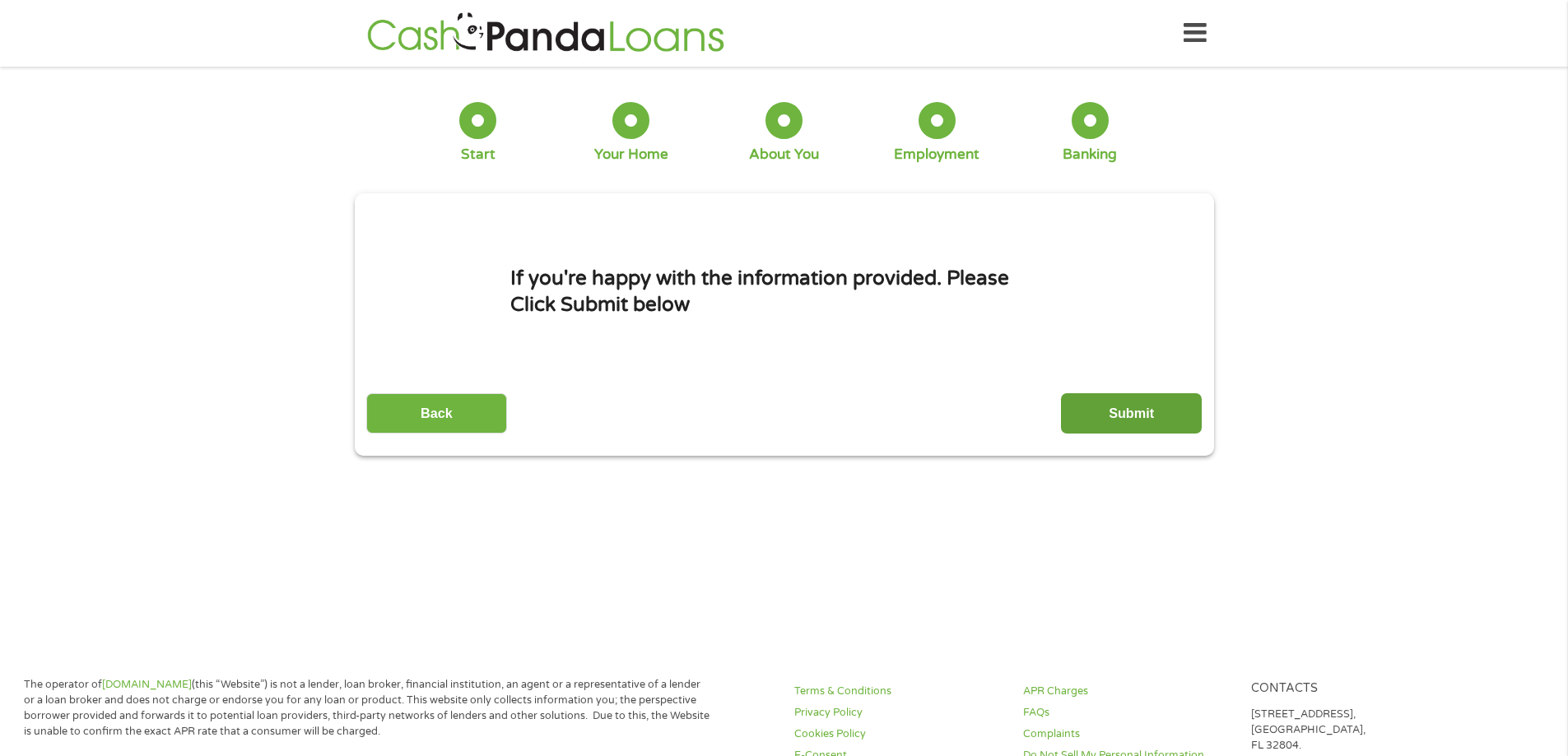
click at [1141, 415] on input "Submit" at bounding box center [1131, 414] width 141 height 41
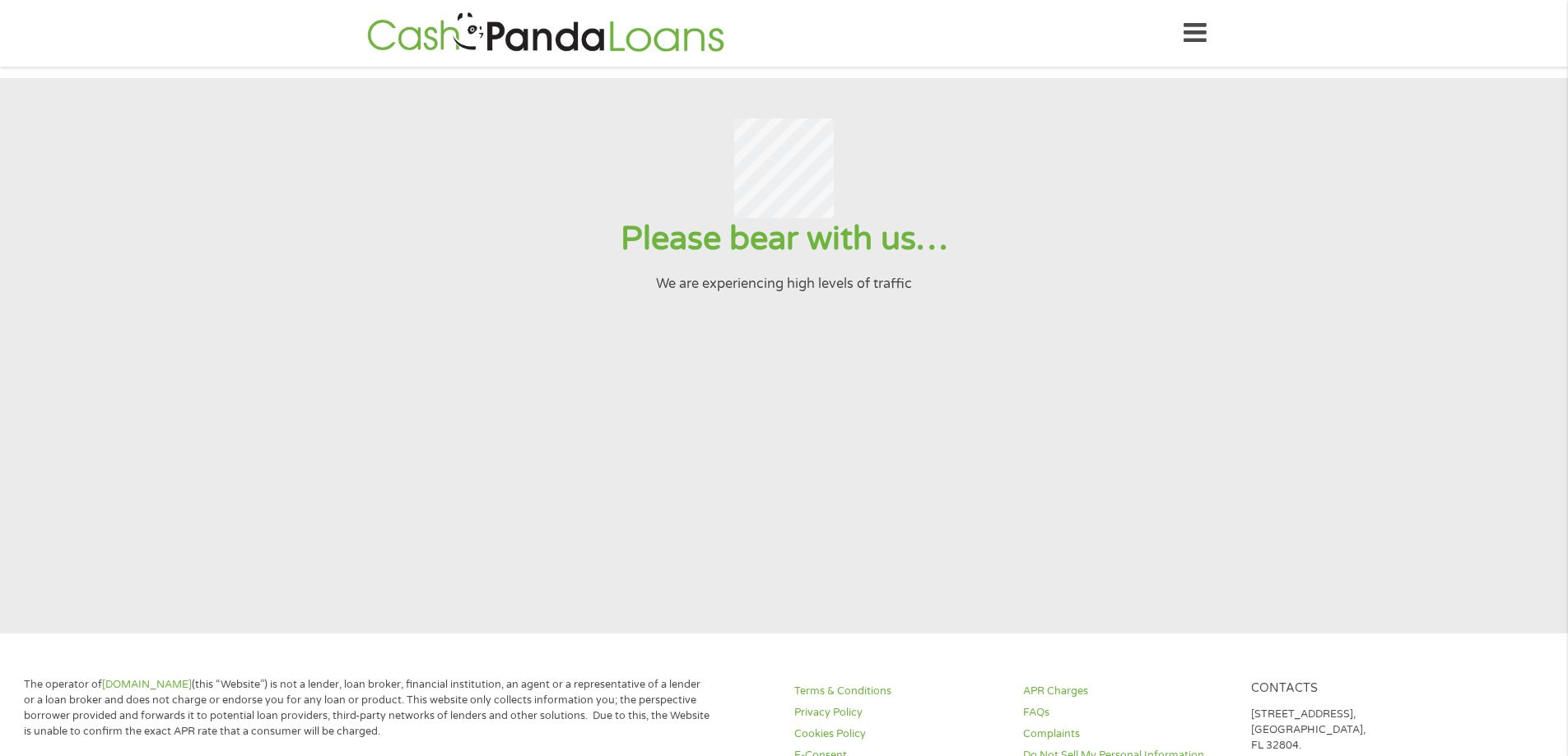
click at [1201, 33] on icon at bounding box center [1195, 34] width 23 height 41
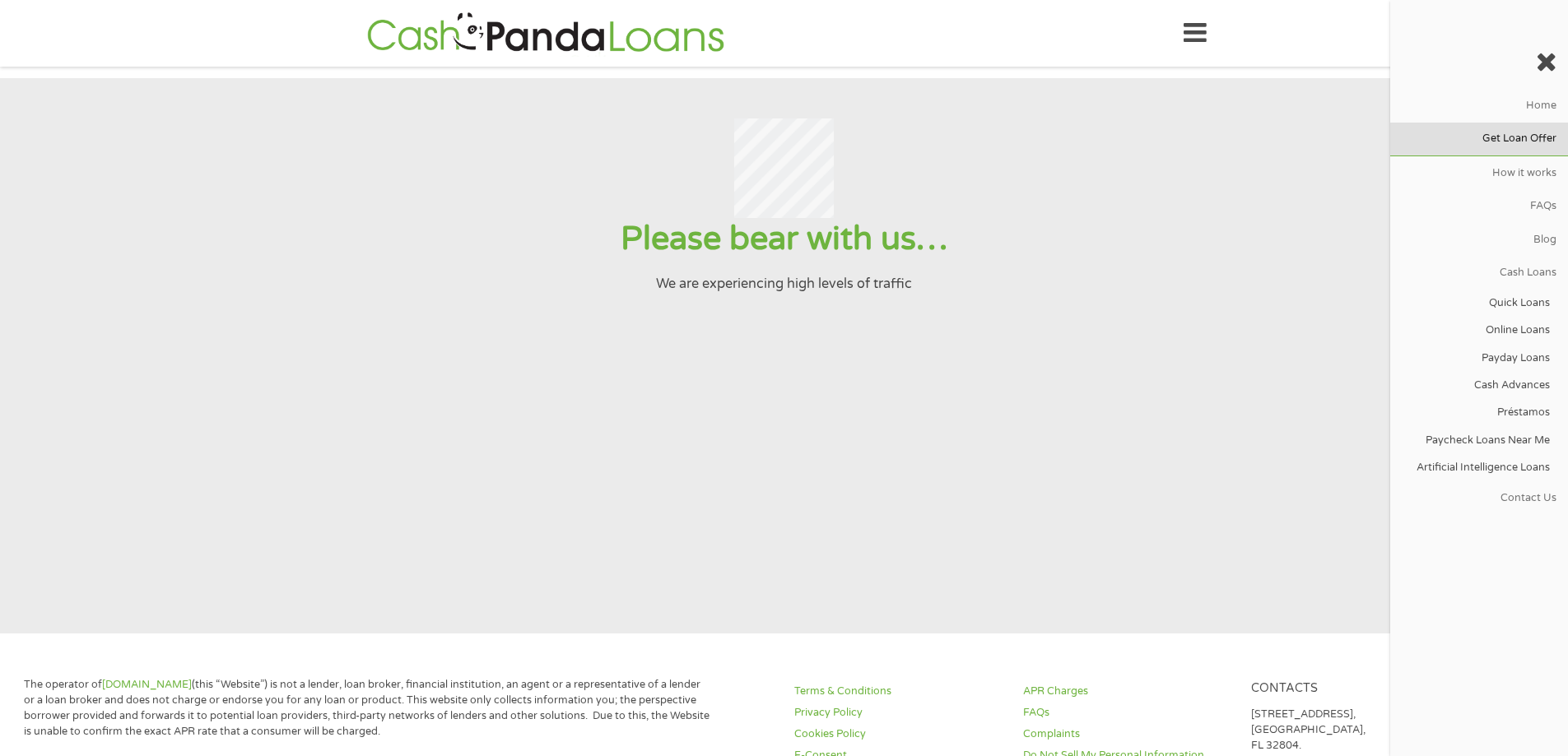
click at [1516, 150] on link "Get Loan Offer" at bounding box center [1478, 139] width 177 height 33
